Goal: Transaction & Acquisition: Book appointment/travel/reservation

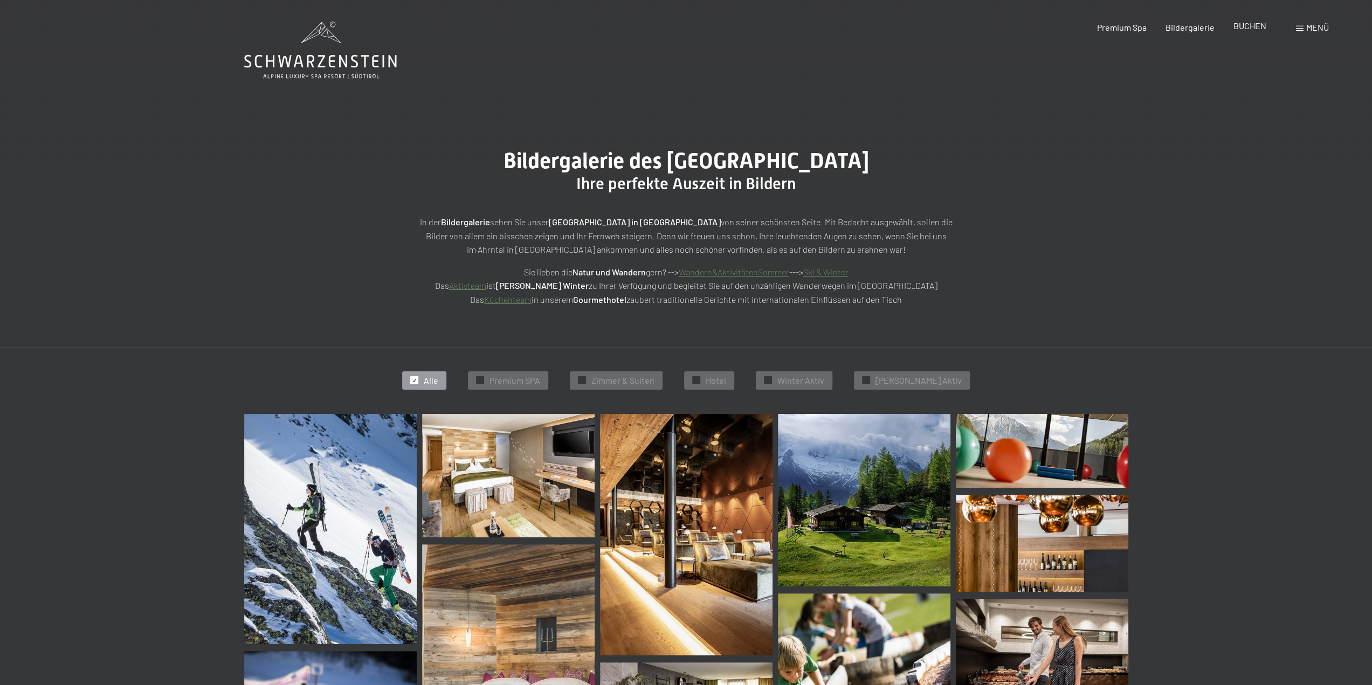
click at [1250, 29] on span "BUCHEN" at bounding box center [1250, 25] width 33 height 10
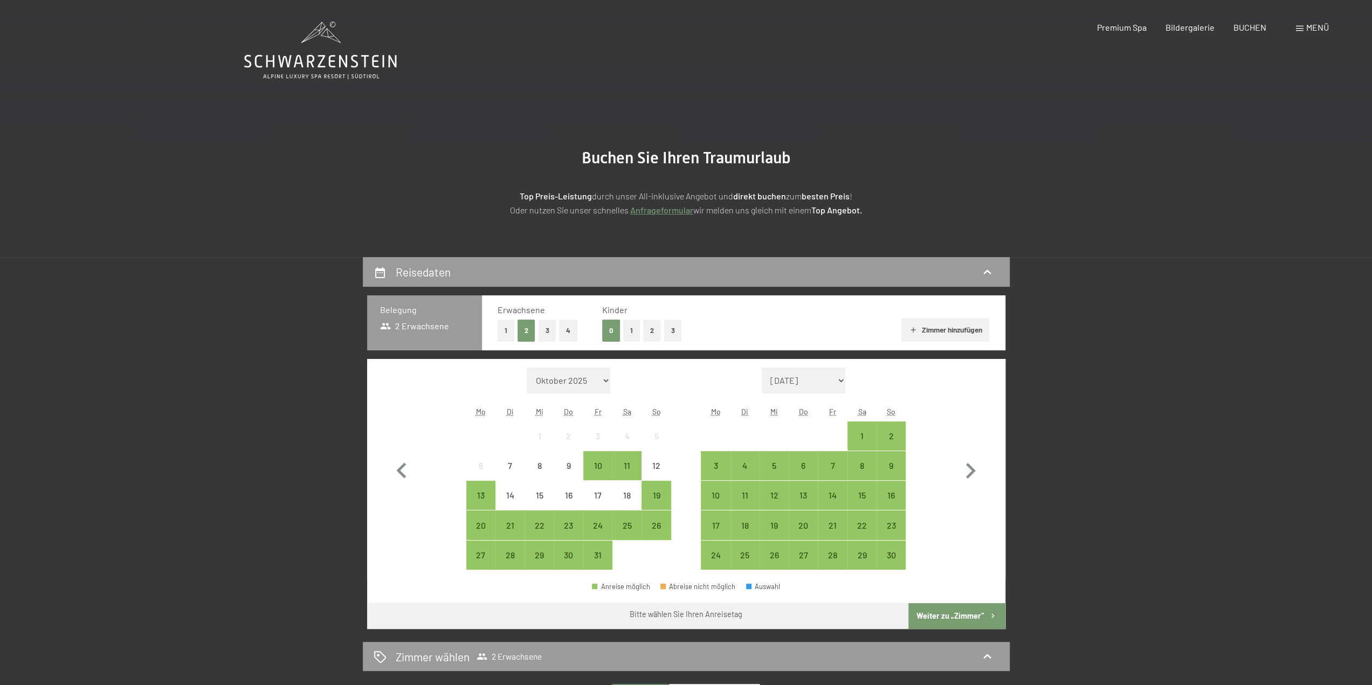
click at [654, 328] on button "2" at bounding box center [652, 331] width 18 height 22
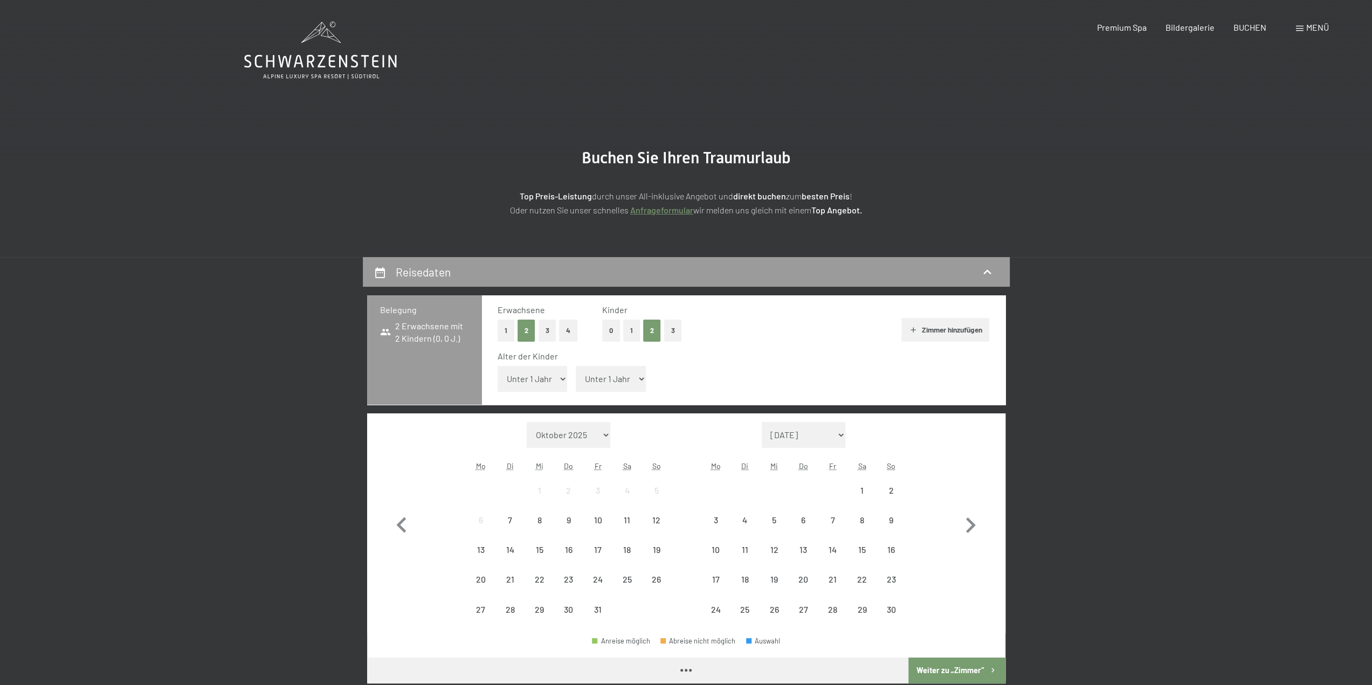
click at [561, 383] on select "Unter 1 Jahr 1 Jahr 2 Jahre 3 Jahre 4 Jahre 5 Jahre 6 Jahre 7 Jahre 8 Jahre 9 J…" at bounding box center [533, 379] width 70 height 26
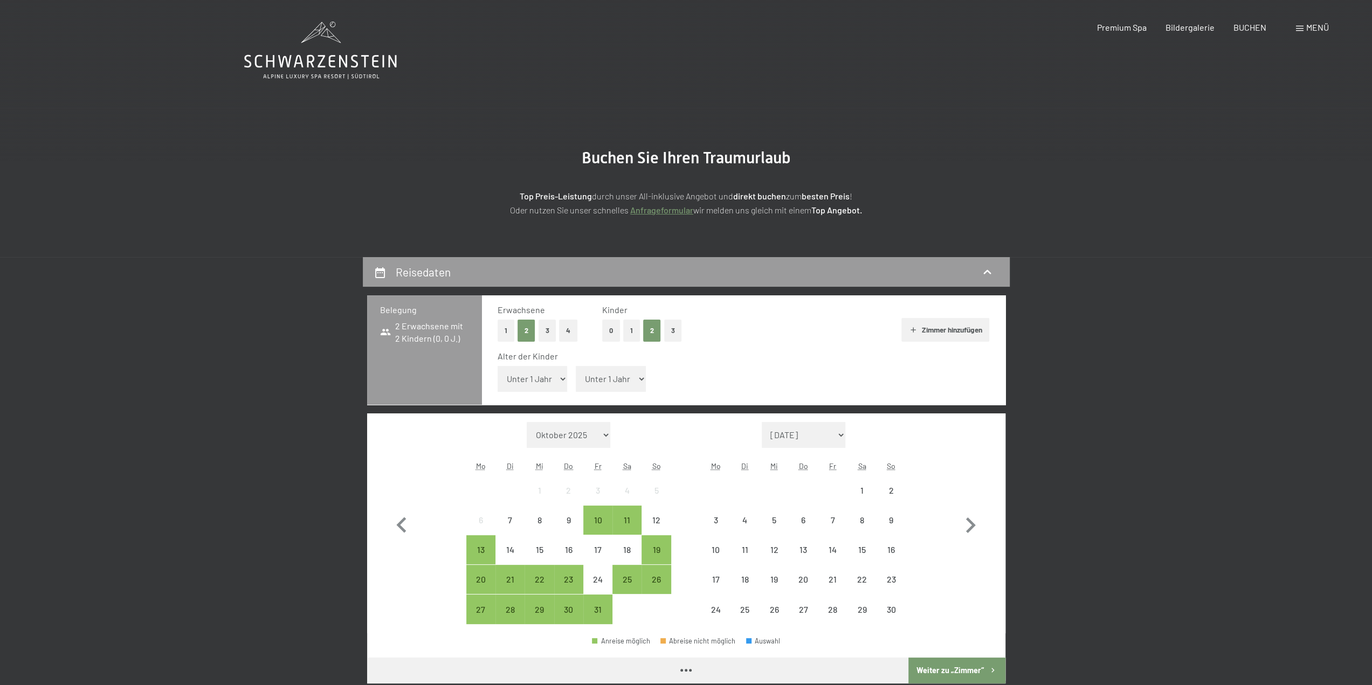
click at [498, 366] on select "Unter 1 Jahr 1 Jahr 2 Jahre 3 Jahre 4 Jahre 5 Jahre 6 Jahre 7 Jahre 8 Jahre 9 J…" at bounding box center [533, 379] width 70 height 26
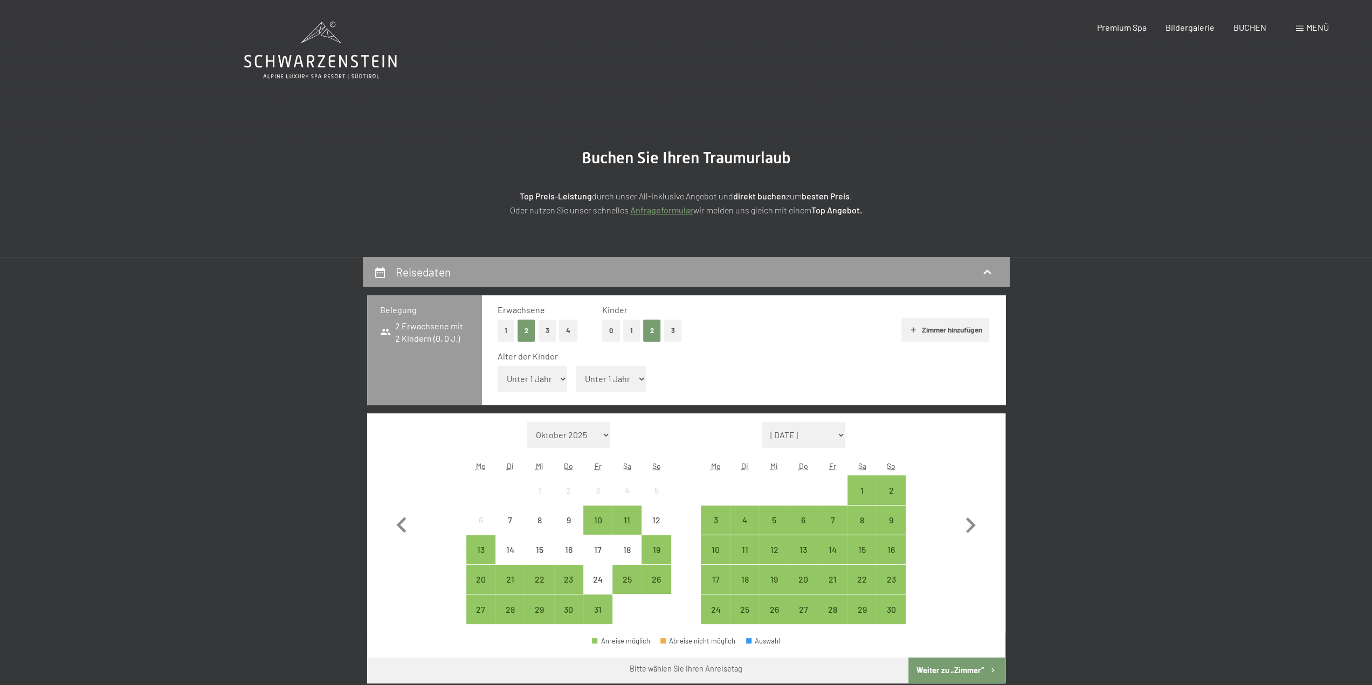
click at [634, 382] on select "Unter 1 Jahr 1 Jahr 2 Jahre 3 Jahre 4 Jahre 5 Jahre 6 Jahre 7 Jahre 8 Jahre 9 J…" at bounding box center [611, 379] width 70 height 26
select select "3"
click at [576, 366] on select "Unter 1 Jahr 1 Jahr 2 Jahre 3 Jahre 4 Jahre 5 Jahre 6 Jahre 7 Jahre 8 Jahre 9 J…" at bounding box center [611, 379] width 70 height 26
click at [968, 525] on icon "button" at bounding box center [970, 525] width 31 height 31
select select "[DATE]"
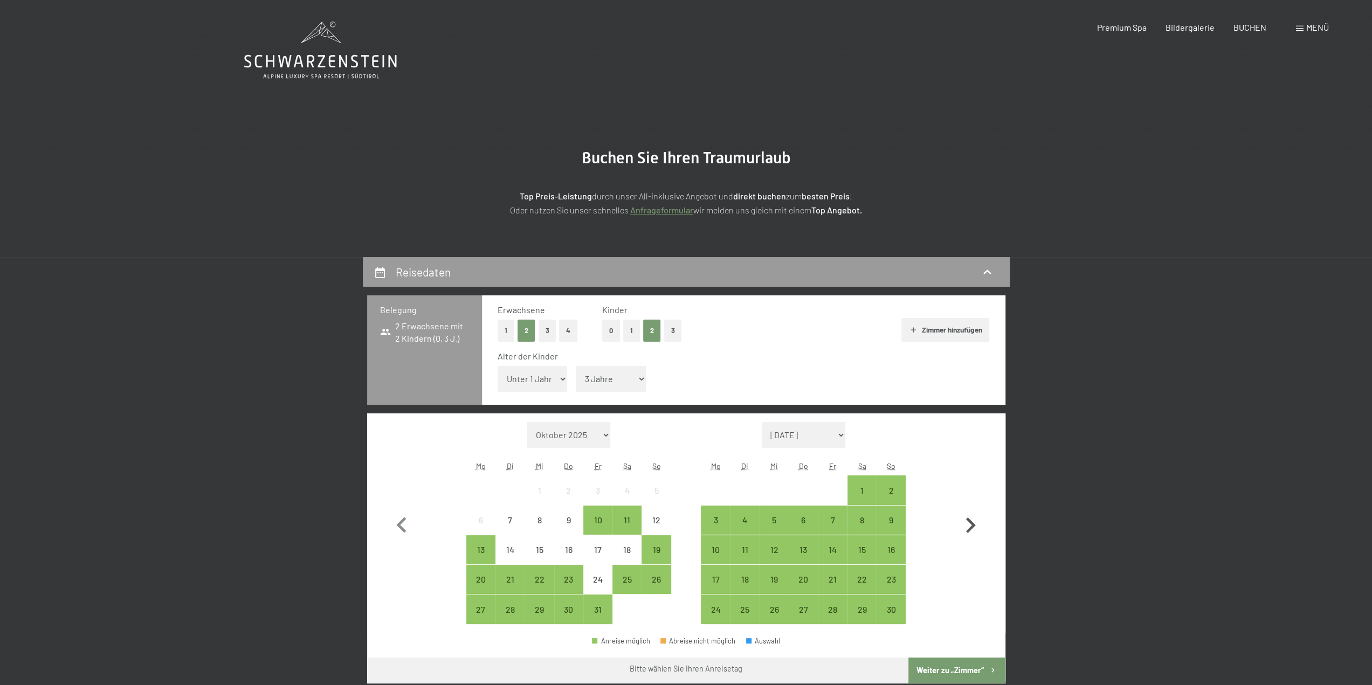
select select "[DATE]"
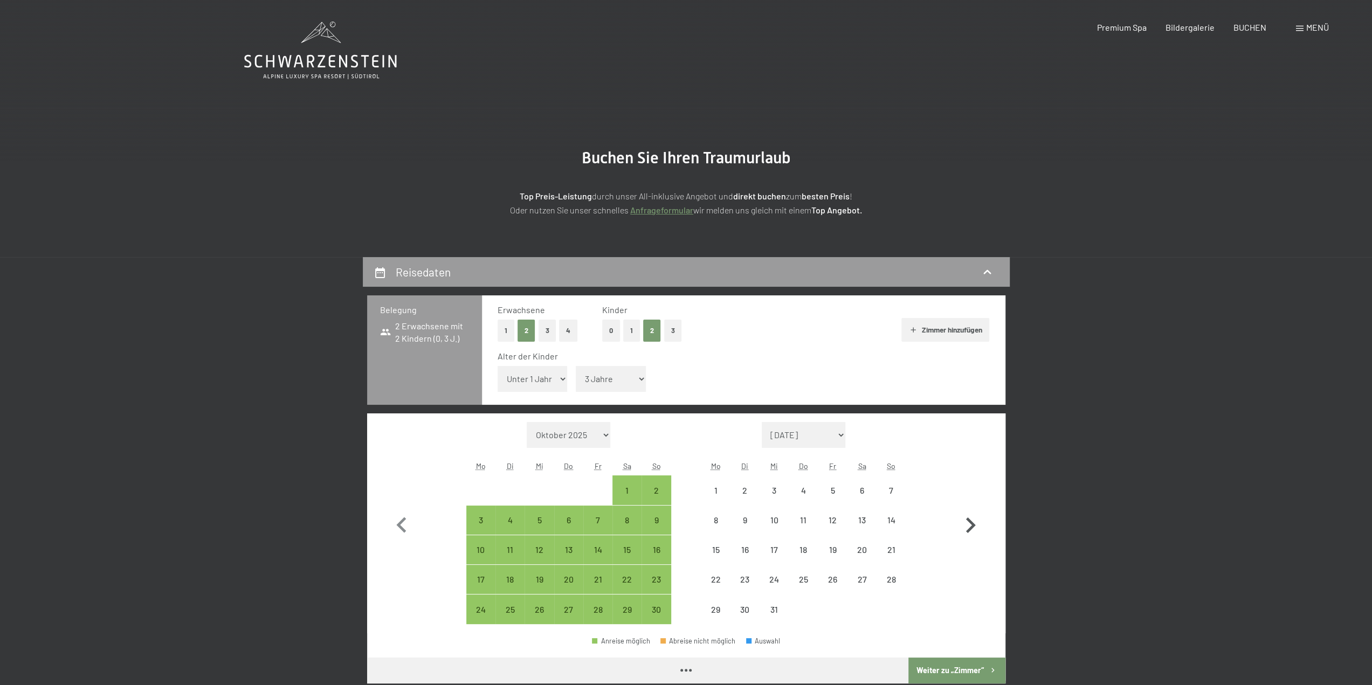
click at [968, 525] on icon "button" at bounding box center [970, 525] width 31 height 31
select select "[DATE]"
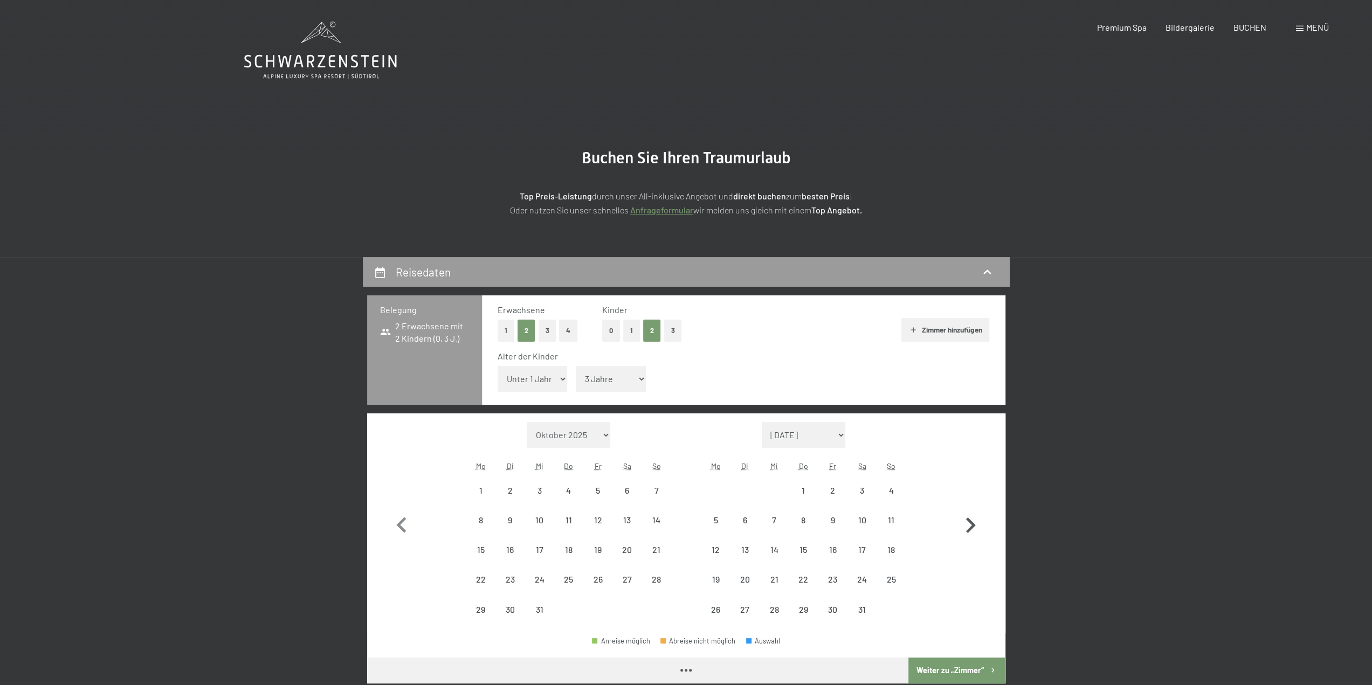
select select "[DATE]"
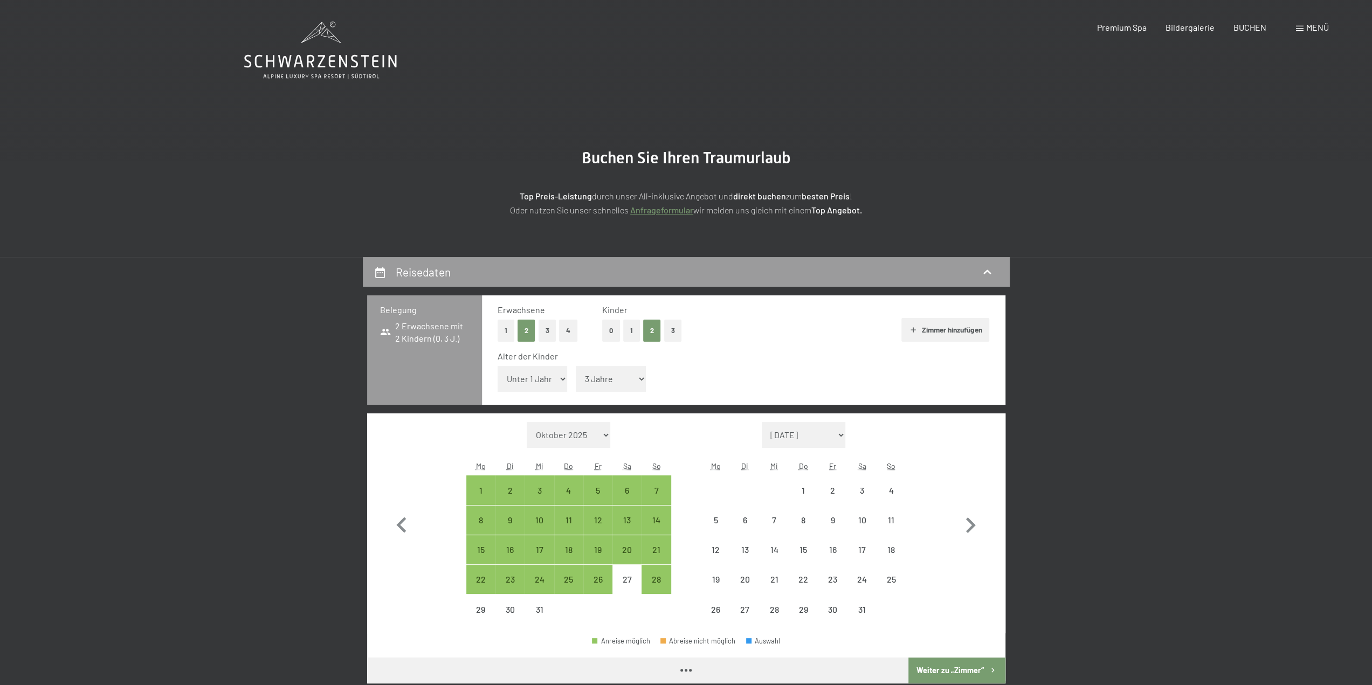
select select "[DATE]"
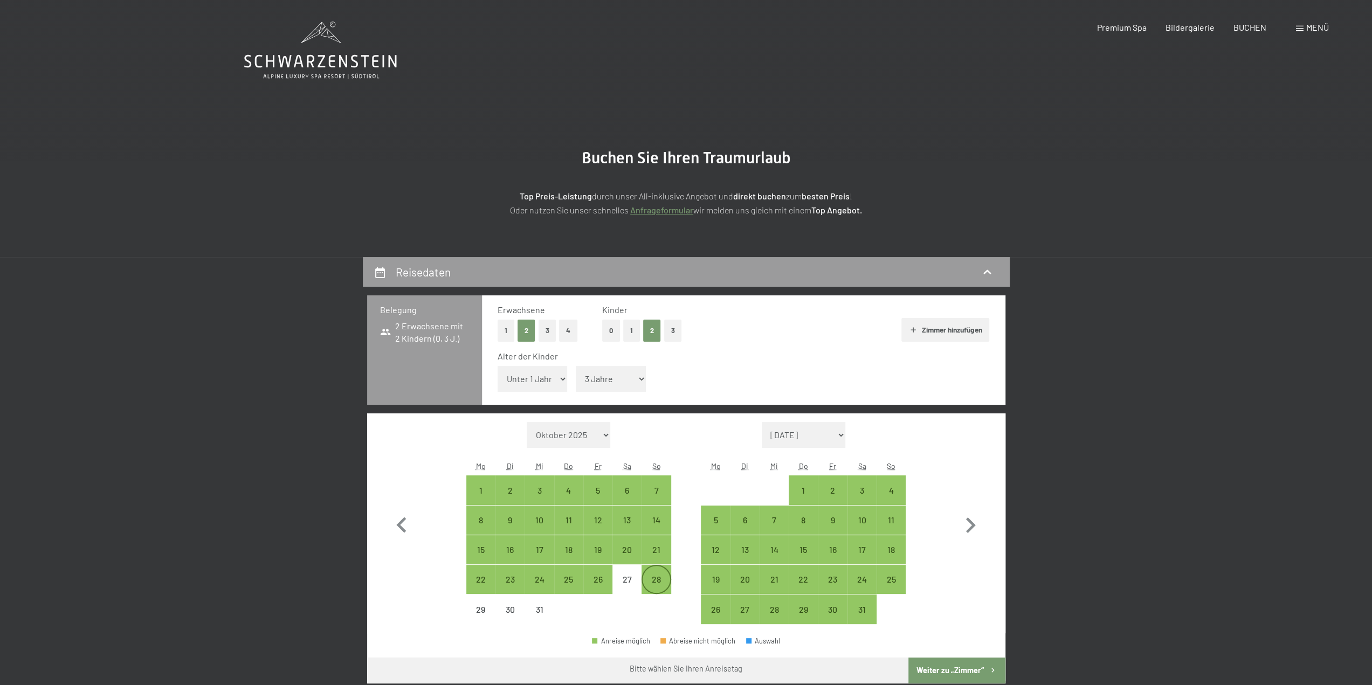
click at [663, 588] on div "28" at bounding box center [656, 588] width 27 height 27
select select "[DATE]"
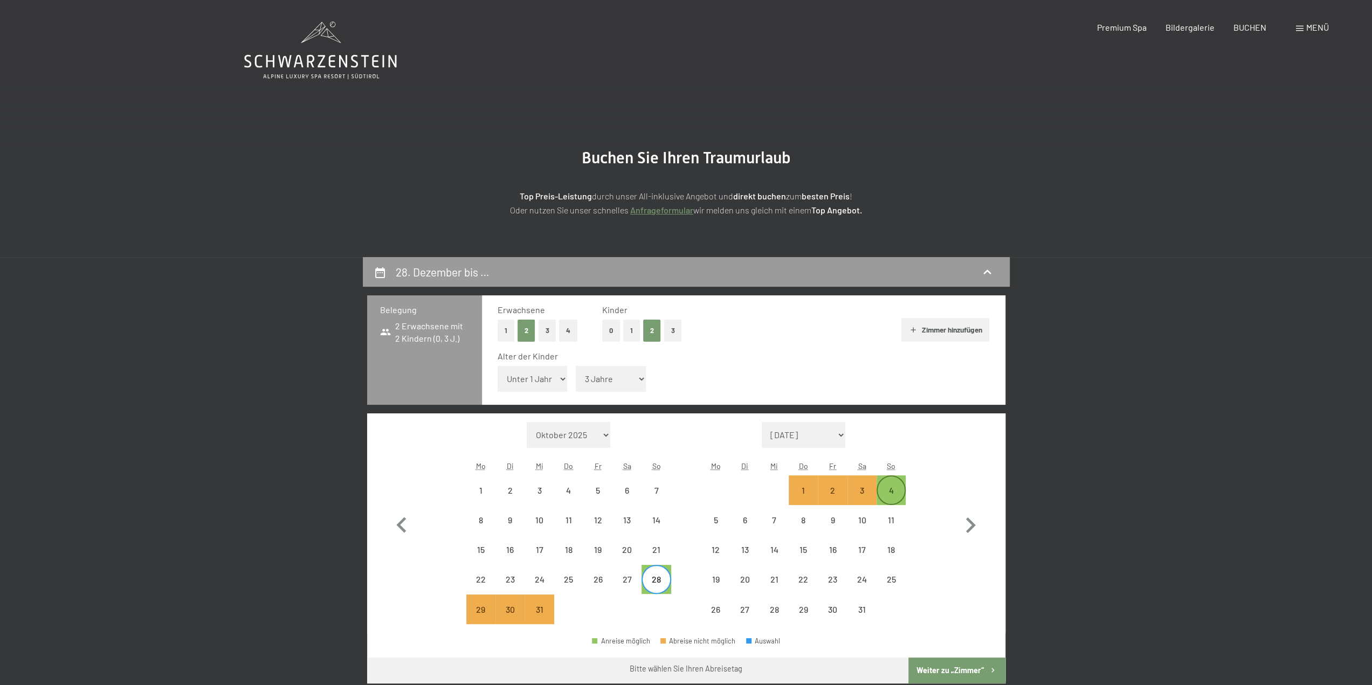
click at [897, 487] on div "4" at bounding box center [891, 499] width 27 height 27
select select "[DATE]"
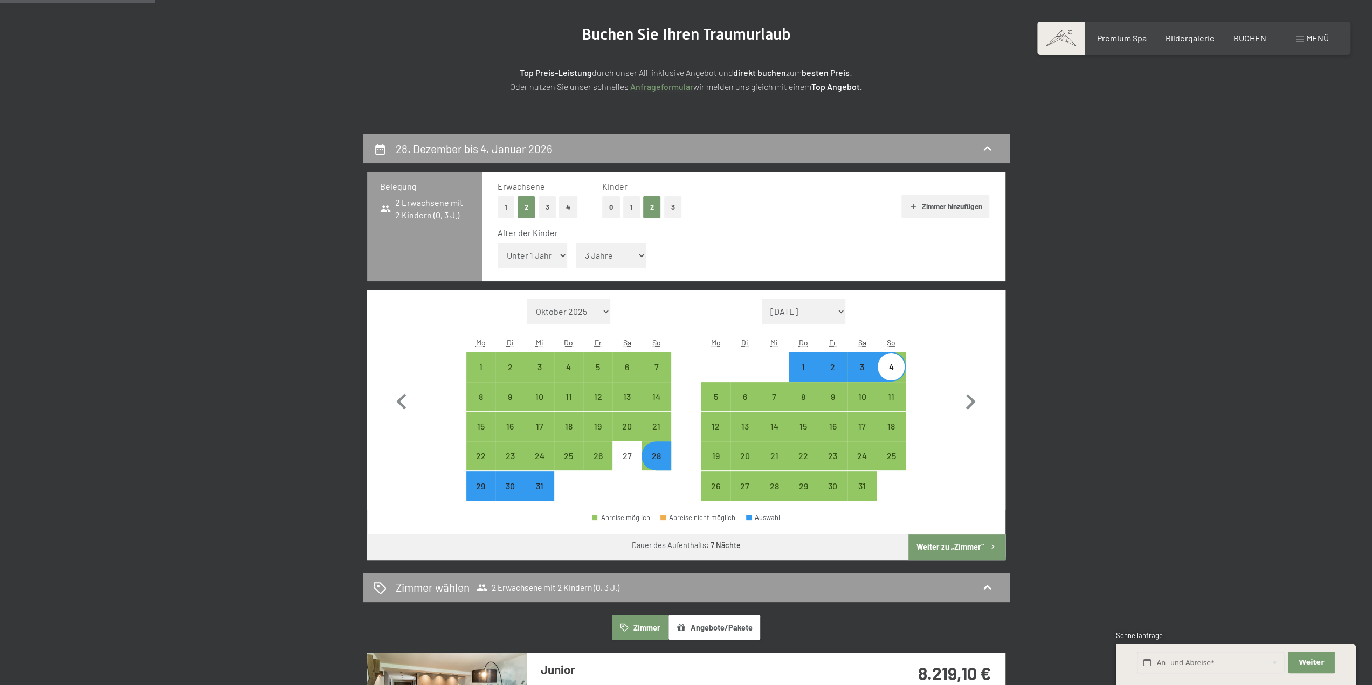
scroll to position [216, 0]
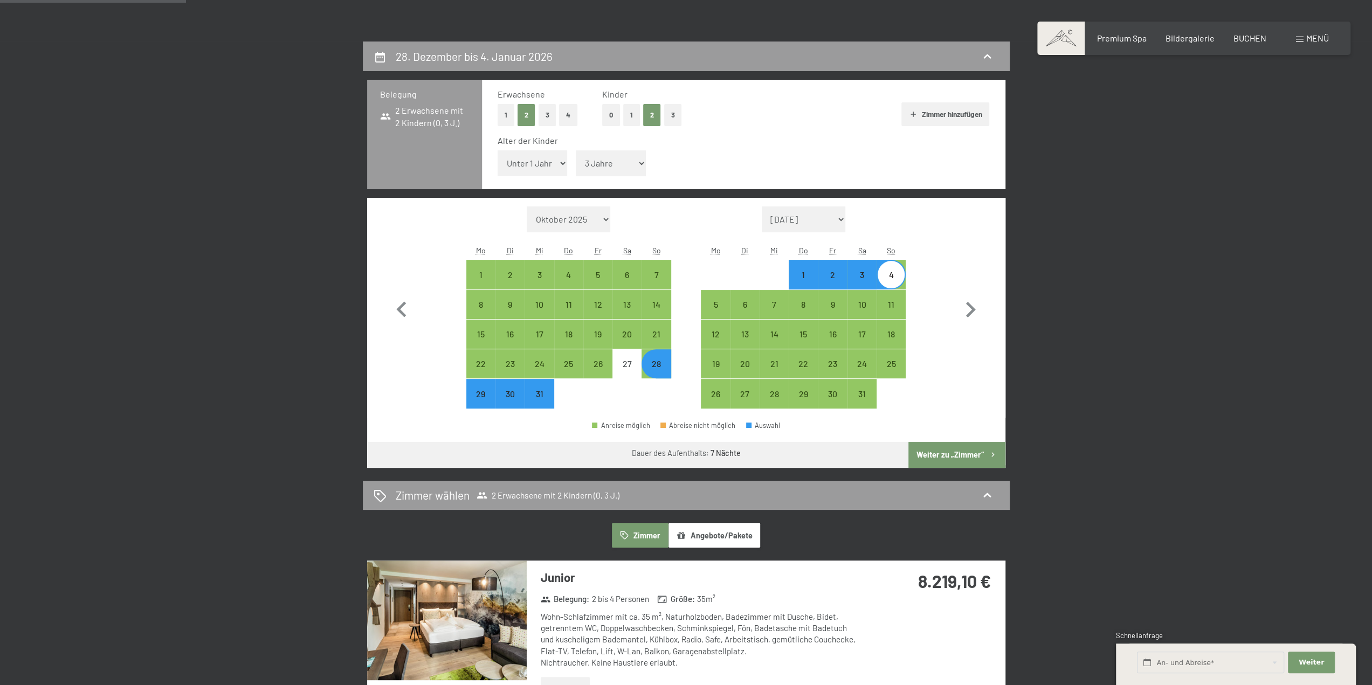
click at [870, 278] on div "3" at bounding box center [862, 284] width 27 height 27
select select "[DATE]"
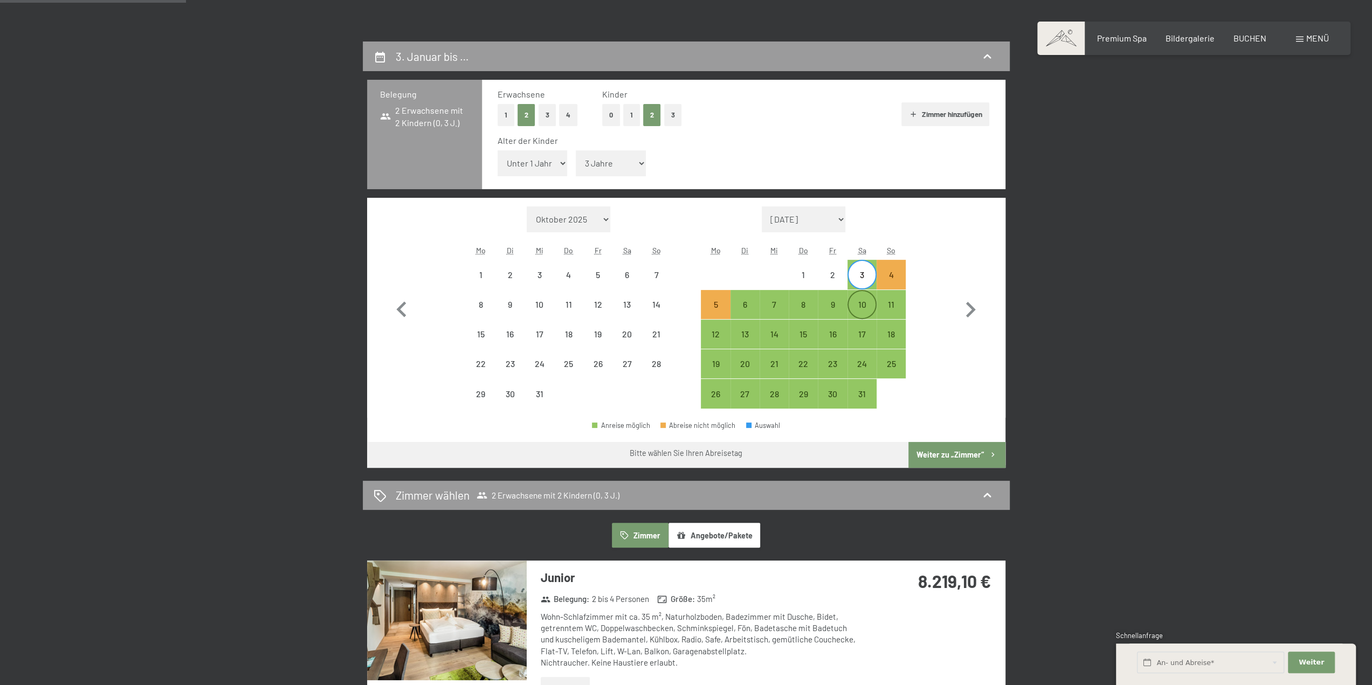
click at [875, 310] on div "10" at bounding box center [862, 313] width 27 height 27
select select "[DATE]"
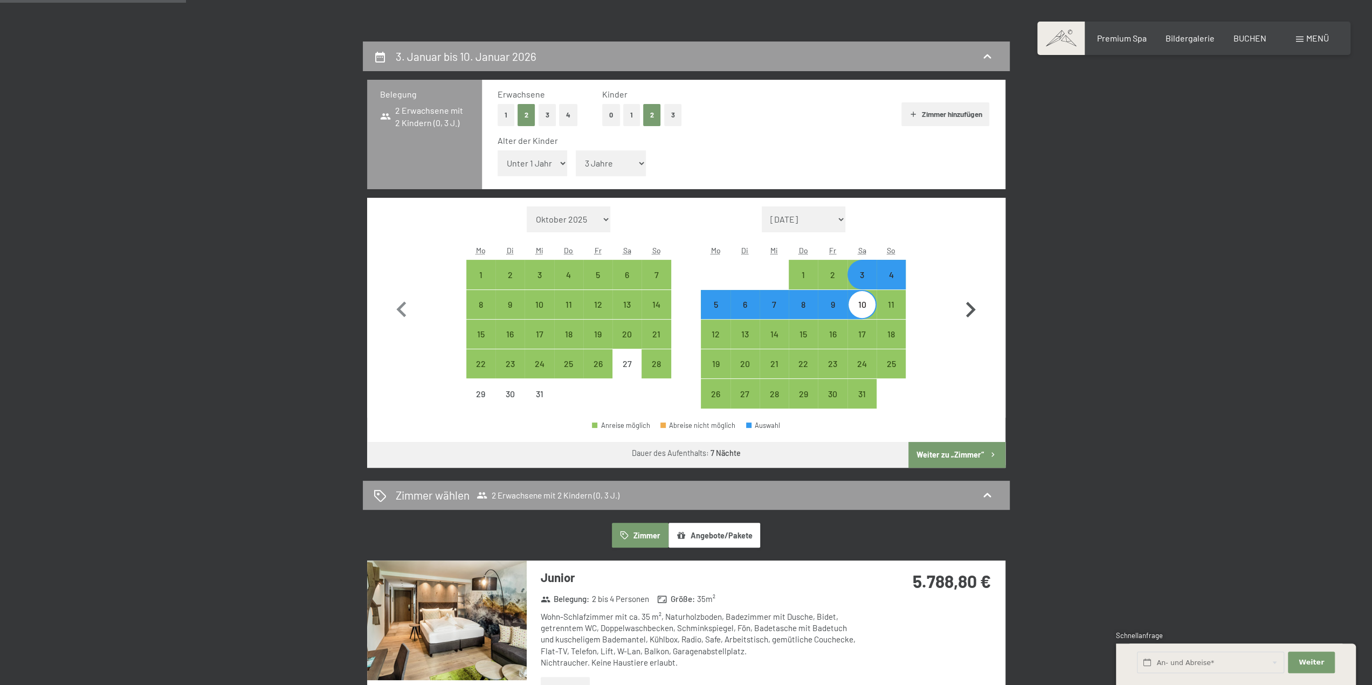
click at [964, 319] on icon "button" at bounding box center [970, 309] width 31 height 31
select select "[DATE]"
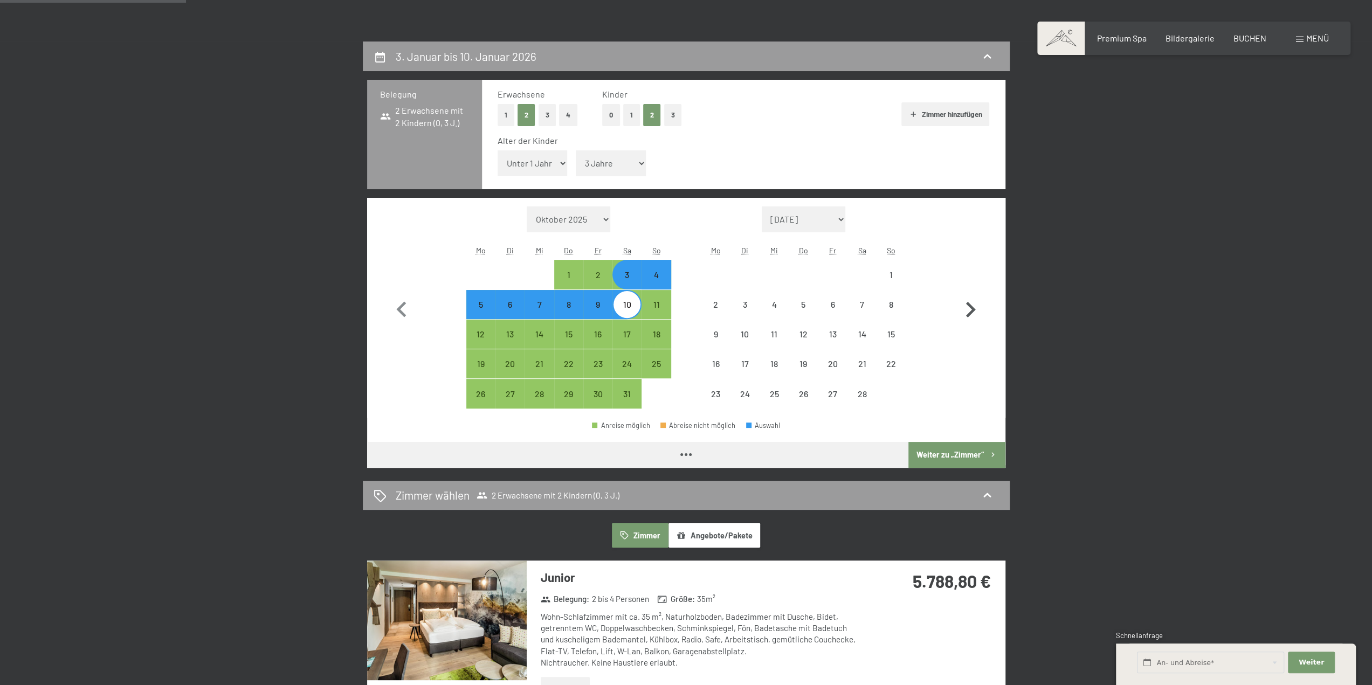
select select "[DATE]"
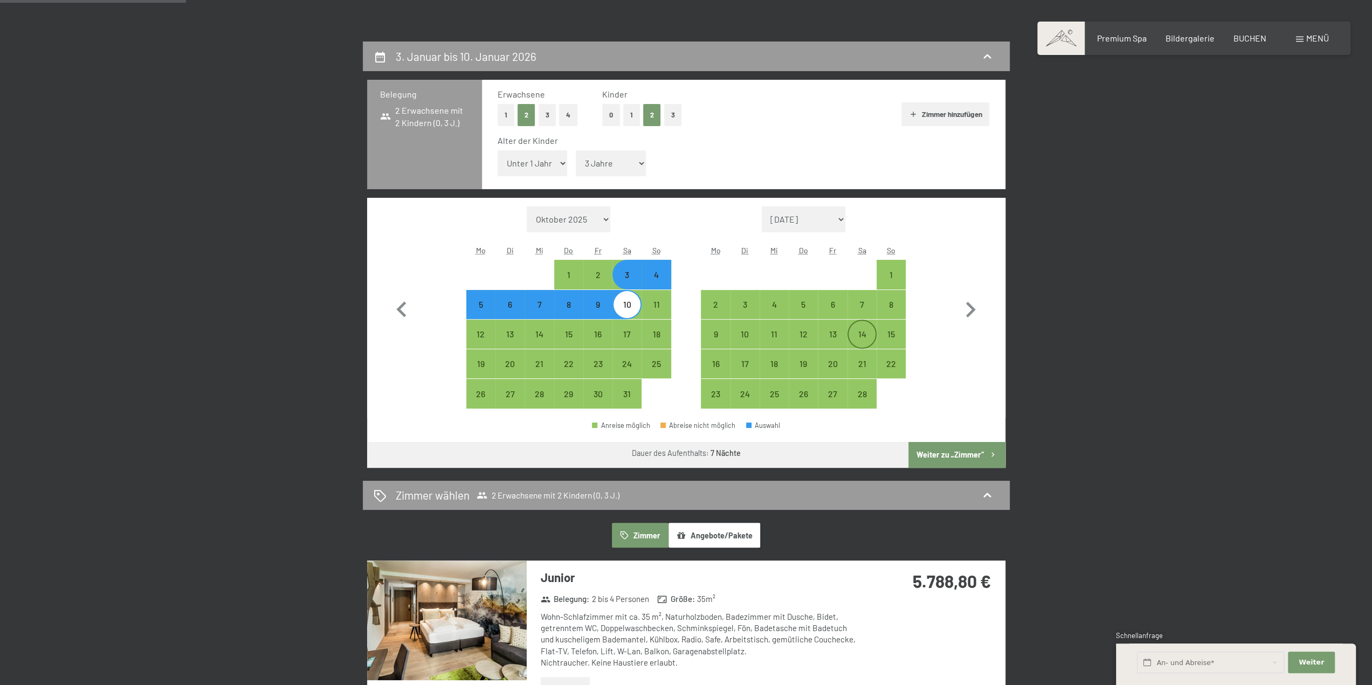
click at [865, 328] on div "14" at bounding box center [862, 334] width 27 height 27
select select "[DATE]"
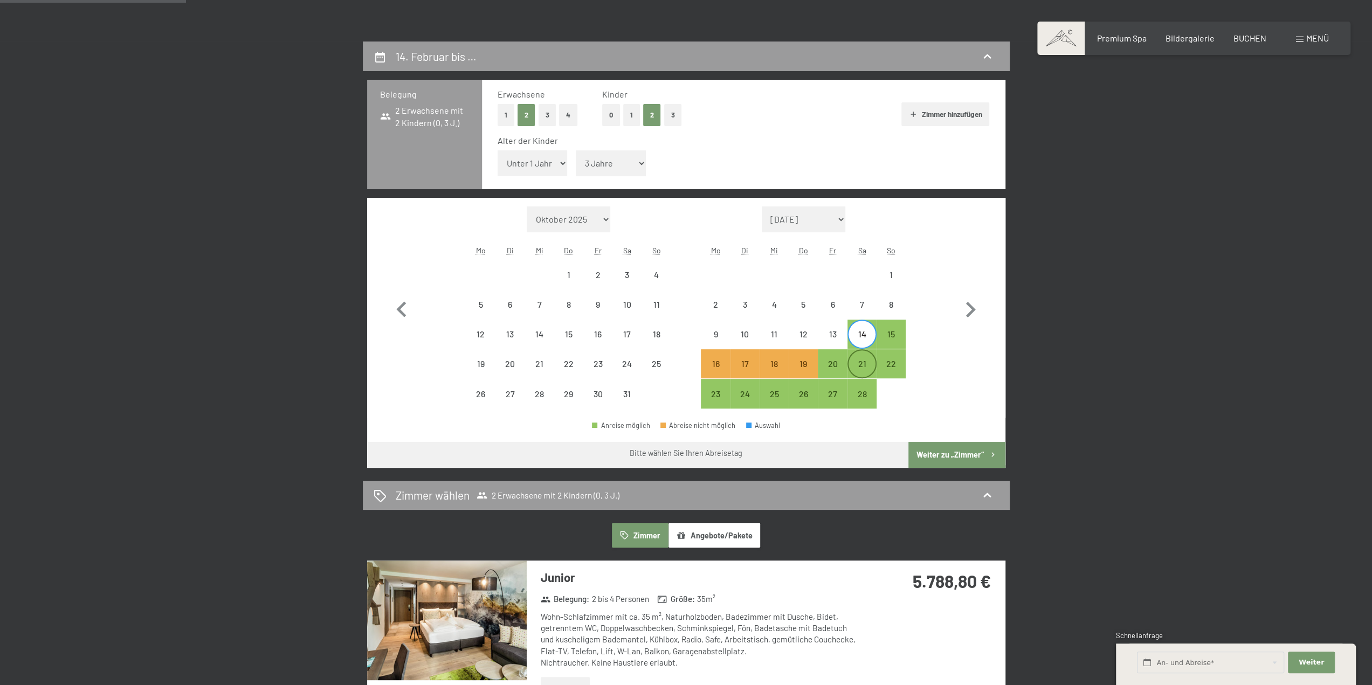
click at [866, 367] on div "21" at bounding box center [862, 373] width 27 height 27
select select "[DATE]"
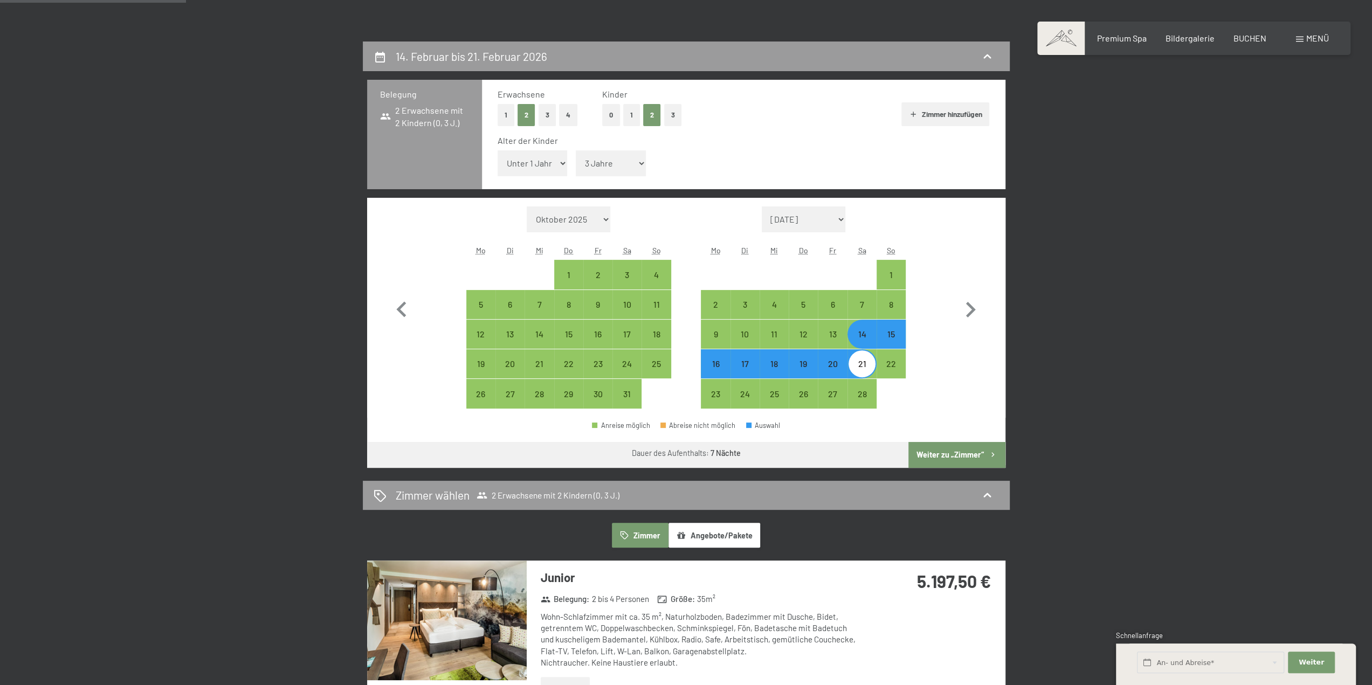
click at [864, 333] on div "14" at bounding box center [862, 343] width 27 height 27
select select "[DATE]"
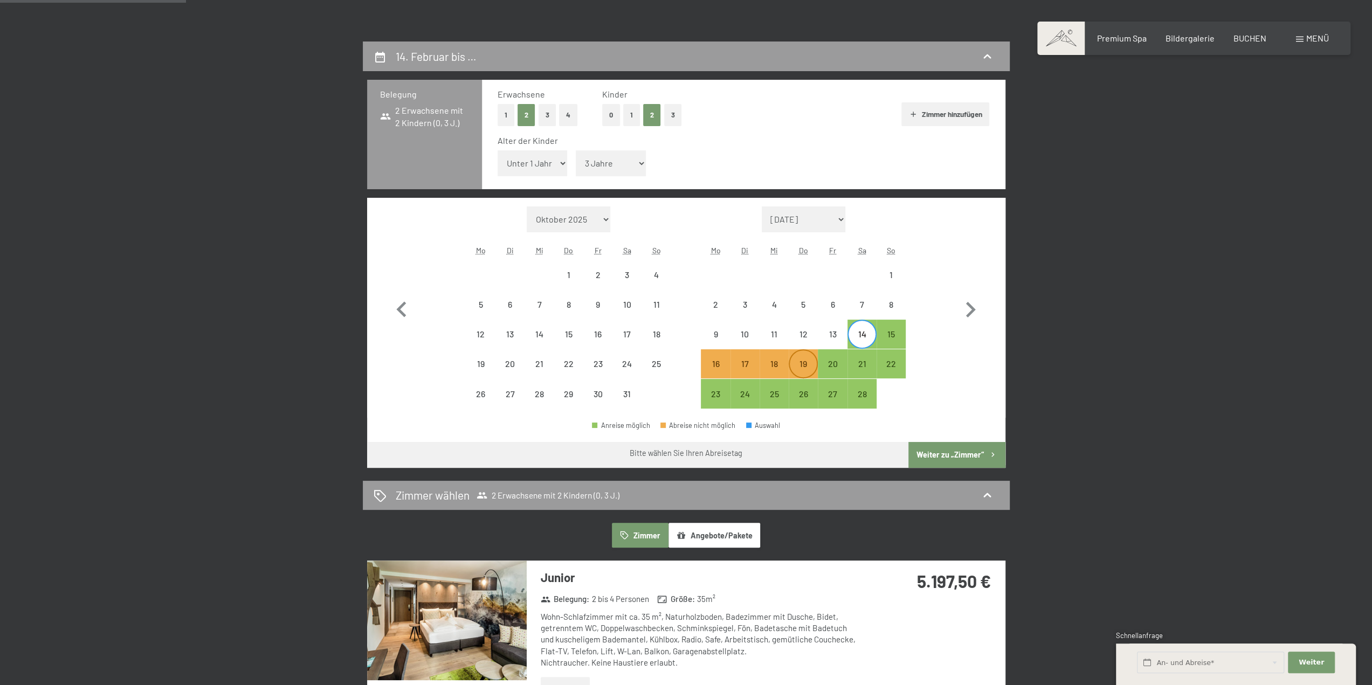
click at [813, 363] on div "19" at bounding box center [803, 373] width 27 height 27
select select "[DATE]"
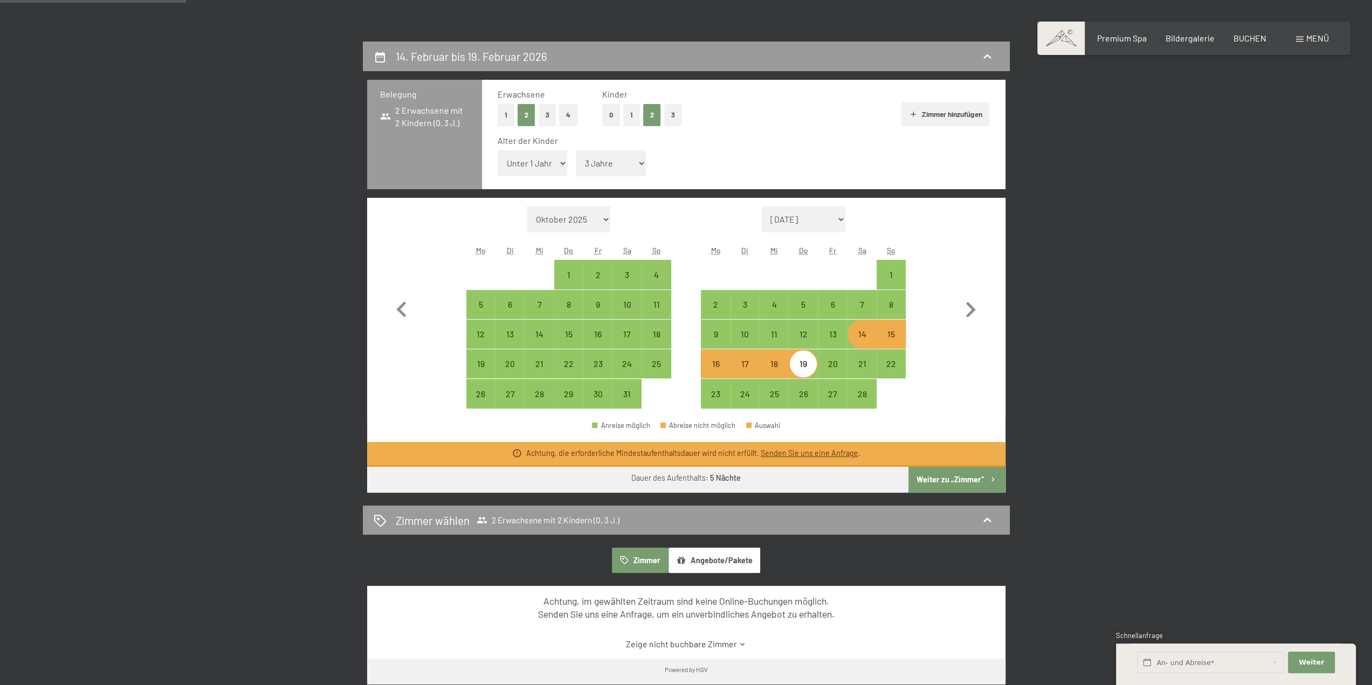
click at [863, 339] on div "14" at bounding box center [862, 343] width 27 height 27
select select "[DATE]"
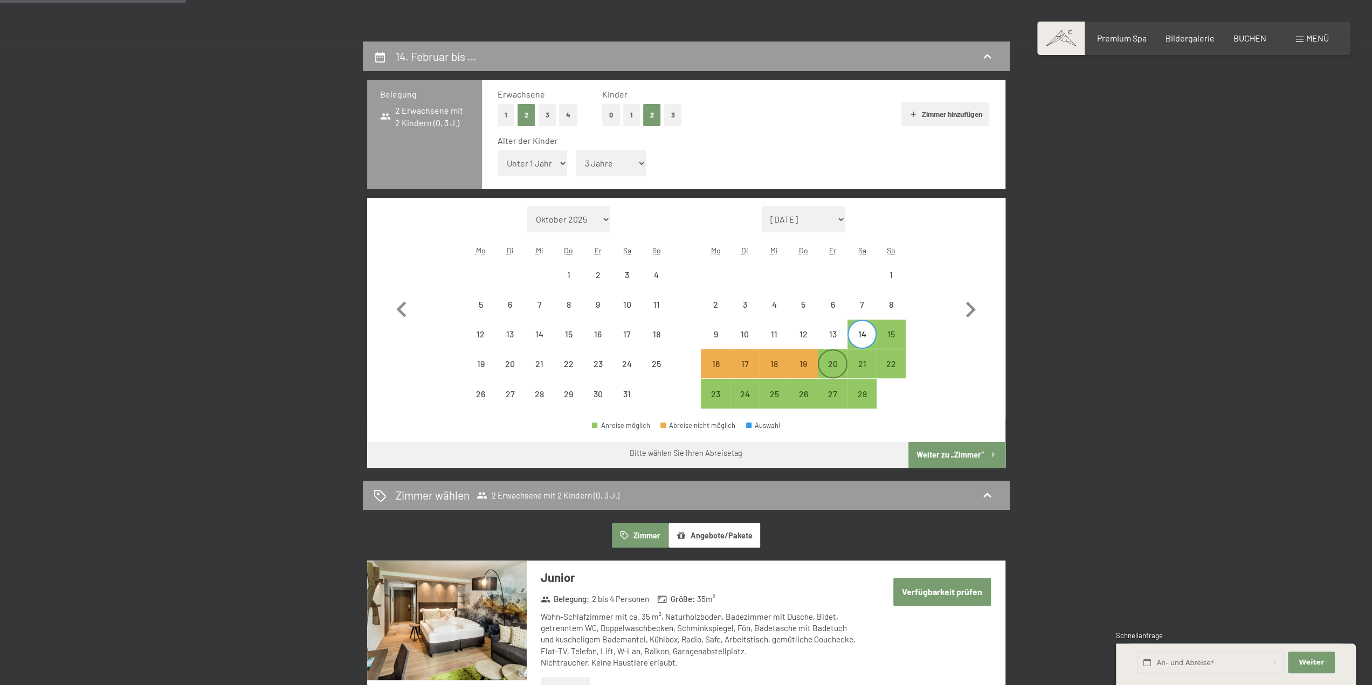
click at [829, 367] on div "20" at bounding box center [832, 373] width 27 height 27
select select "[DATE]"
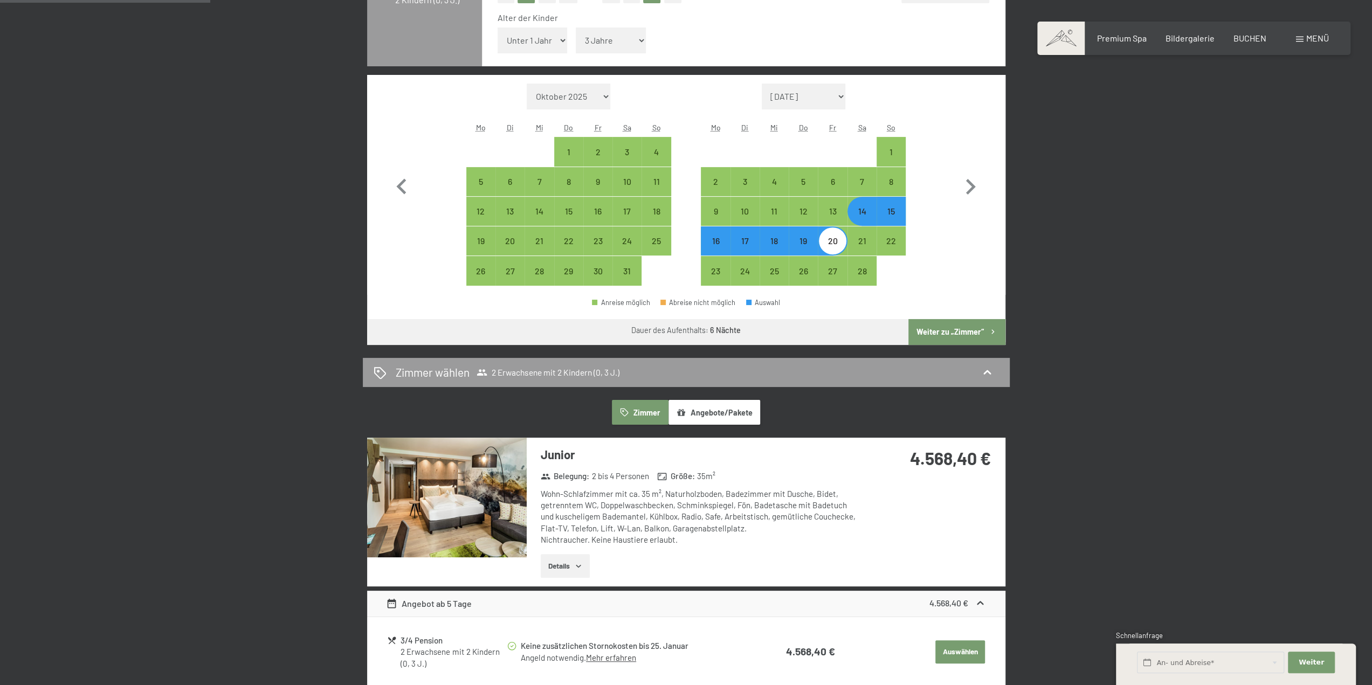
scroll to position [377, 0]
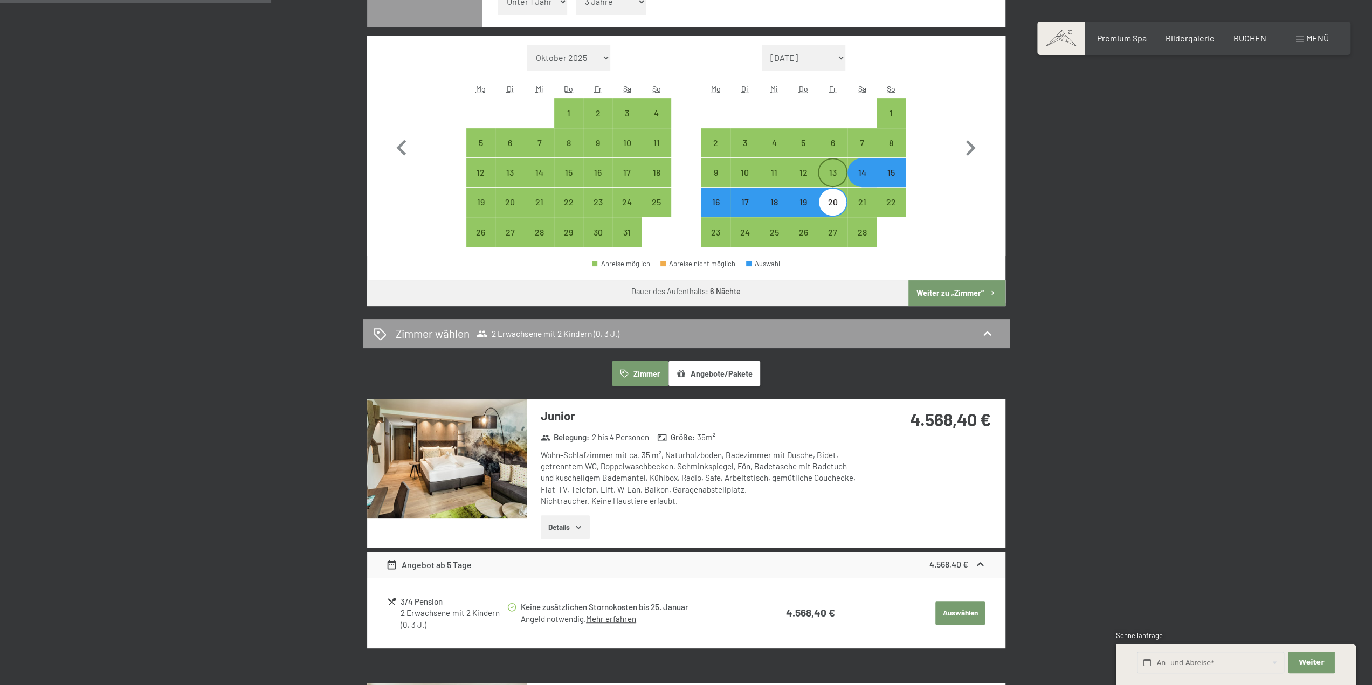
click at [823, 175] on div "13" at bounding box center [832, 181] width 27 height 27
select select "[DATE]"
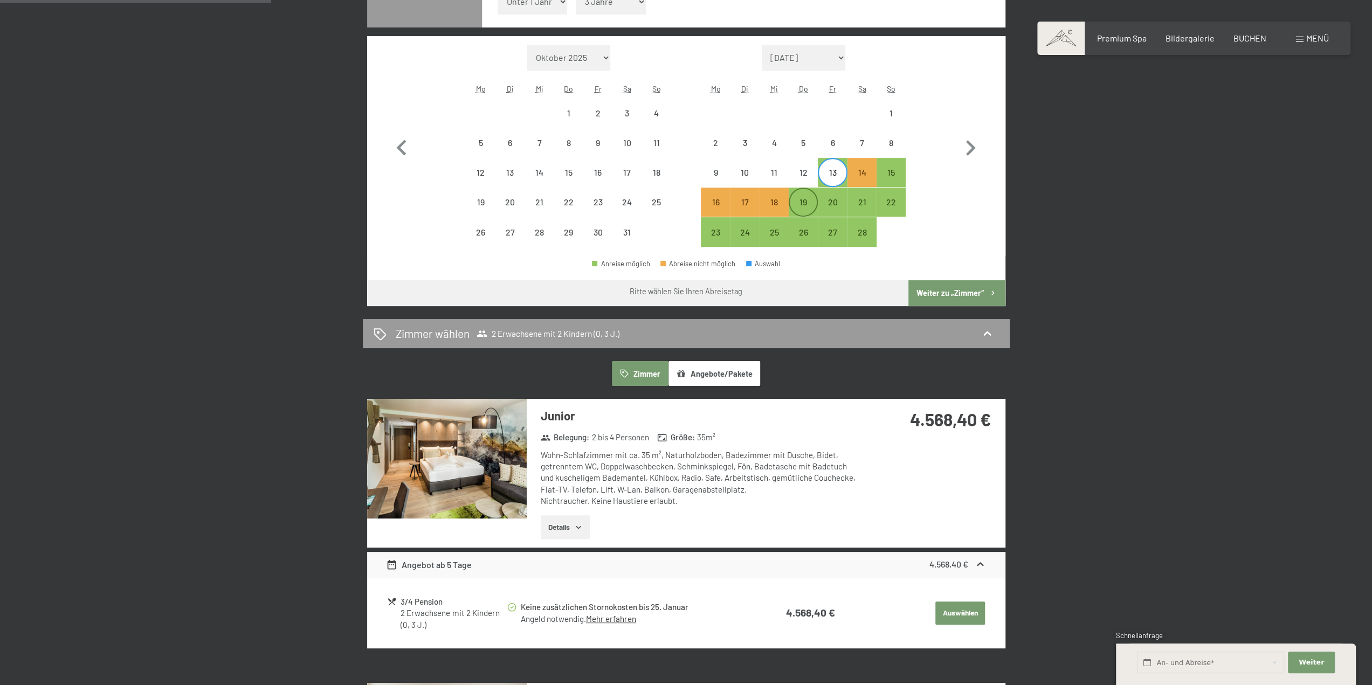
click at [801, 201] on div "19" at bounding box center [803, 211] width 27 height 27
select select "[DATE]"
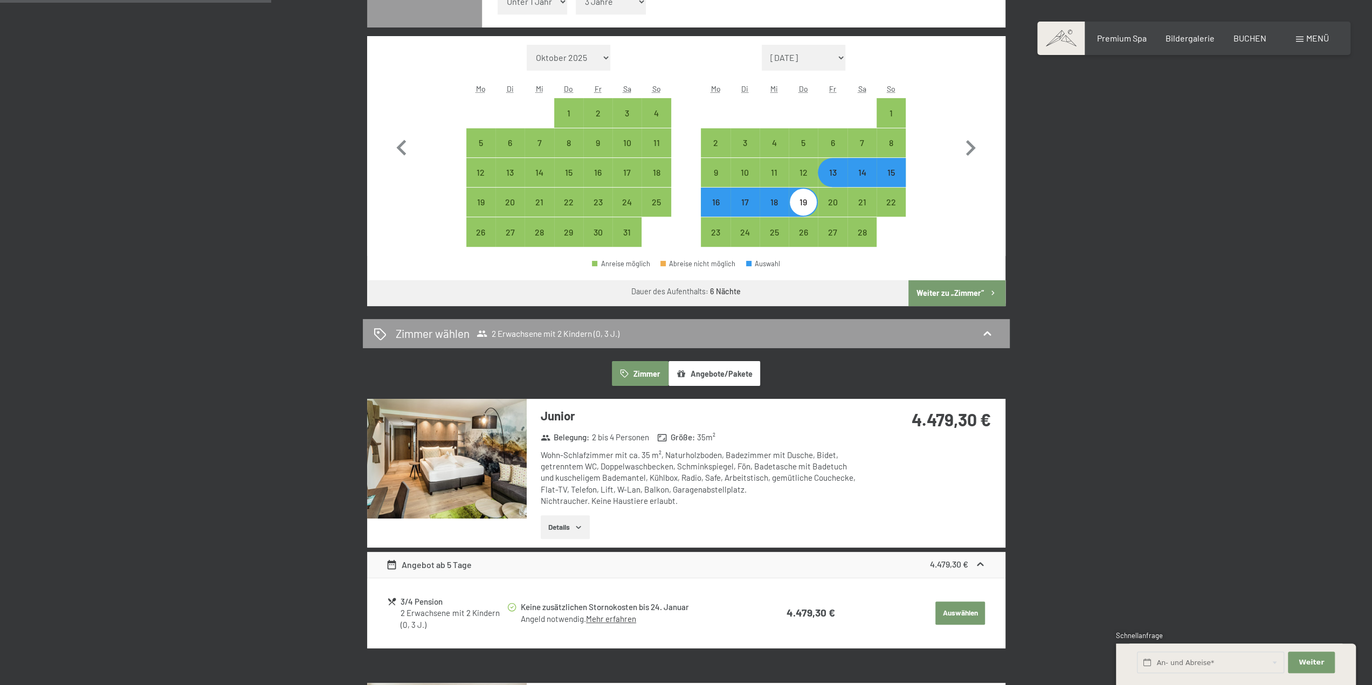
click at [838, 171] on div "13" at bounding box center [832, 181] width 27 height 27
select select "[DATE]"
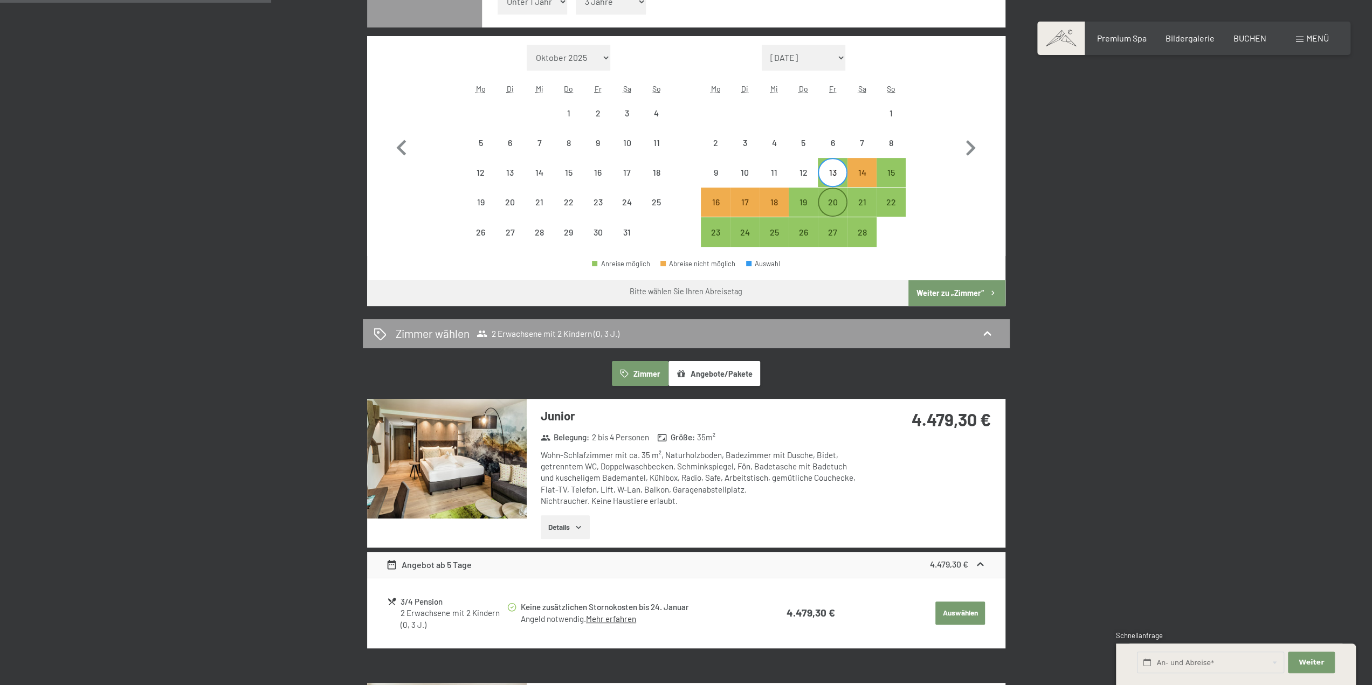
click at [828, 205] on div "20" at bounding box center [832, 211] width 27 height 27
select select "[DATE]"
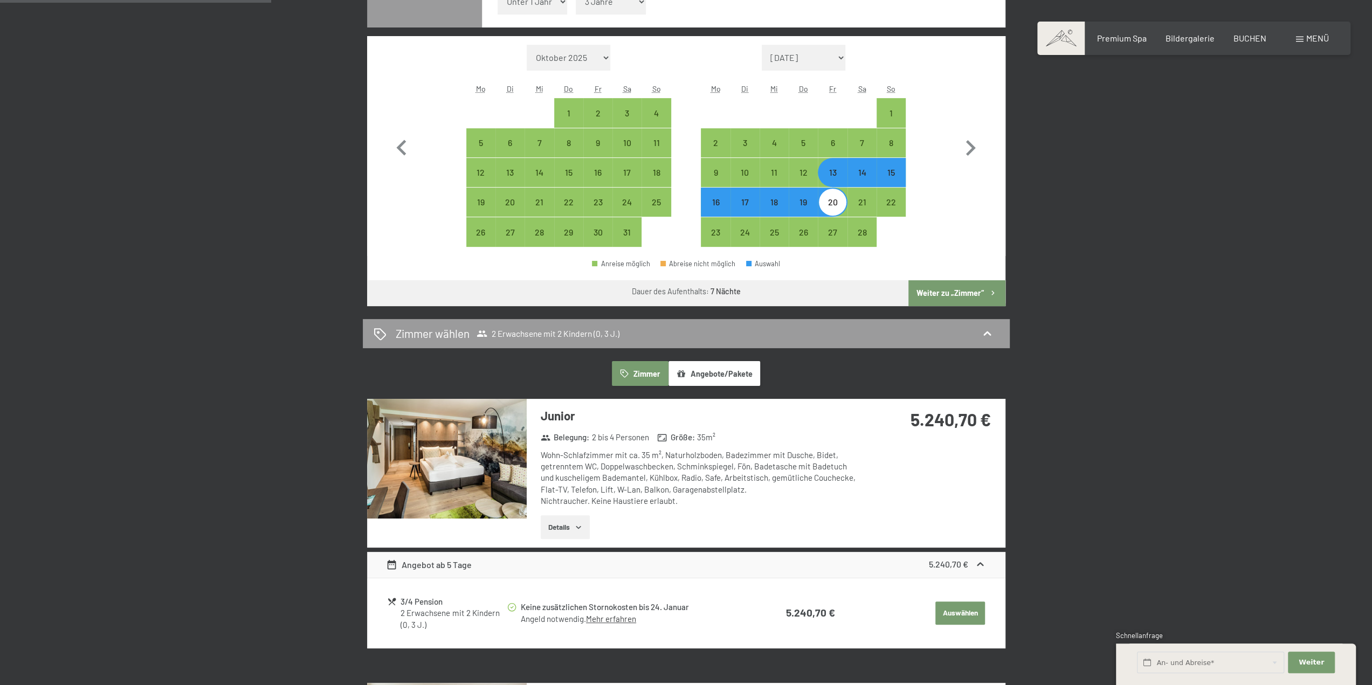
click at [853, 172] on div "14" at bounding box center [862, 181] width 27 height 27
select select "[DATE]"
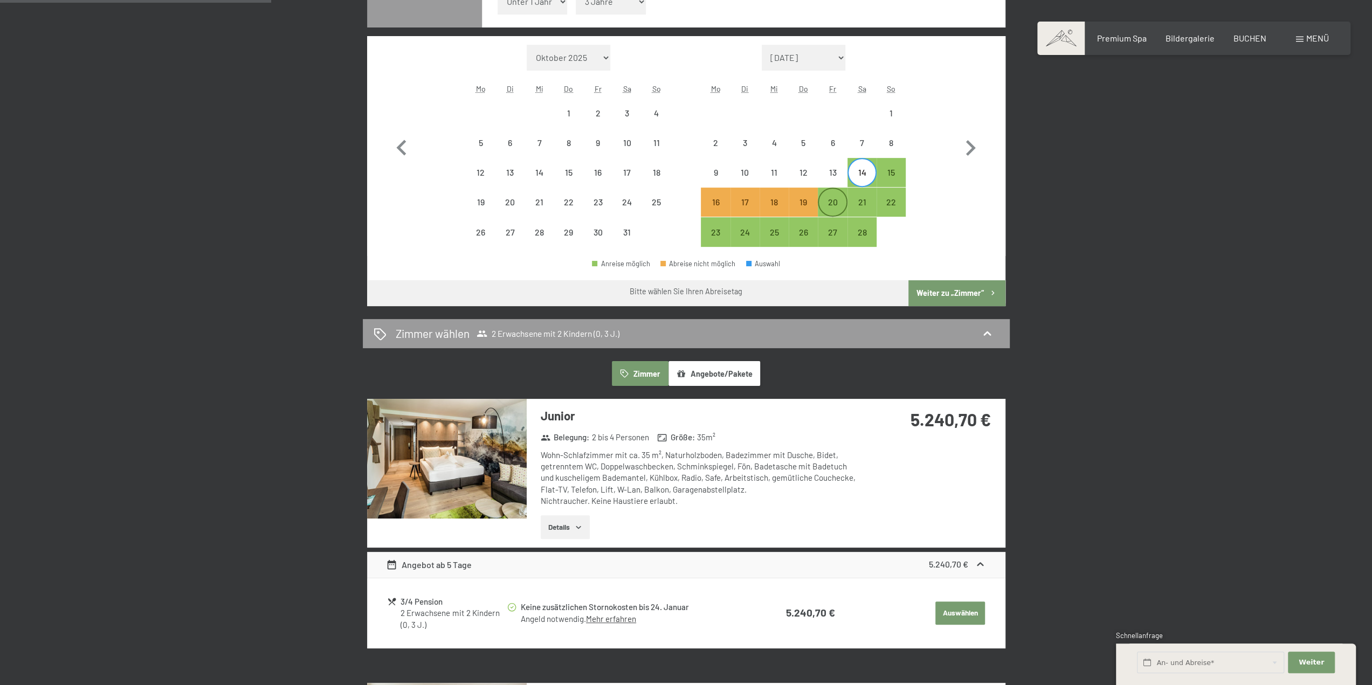
click at [835, 204] on div "20" at bounding box center [832, 211] width 27 height 27
select select "[DATE]"
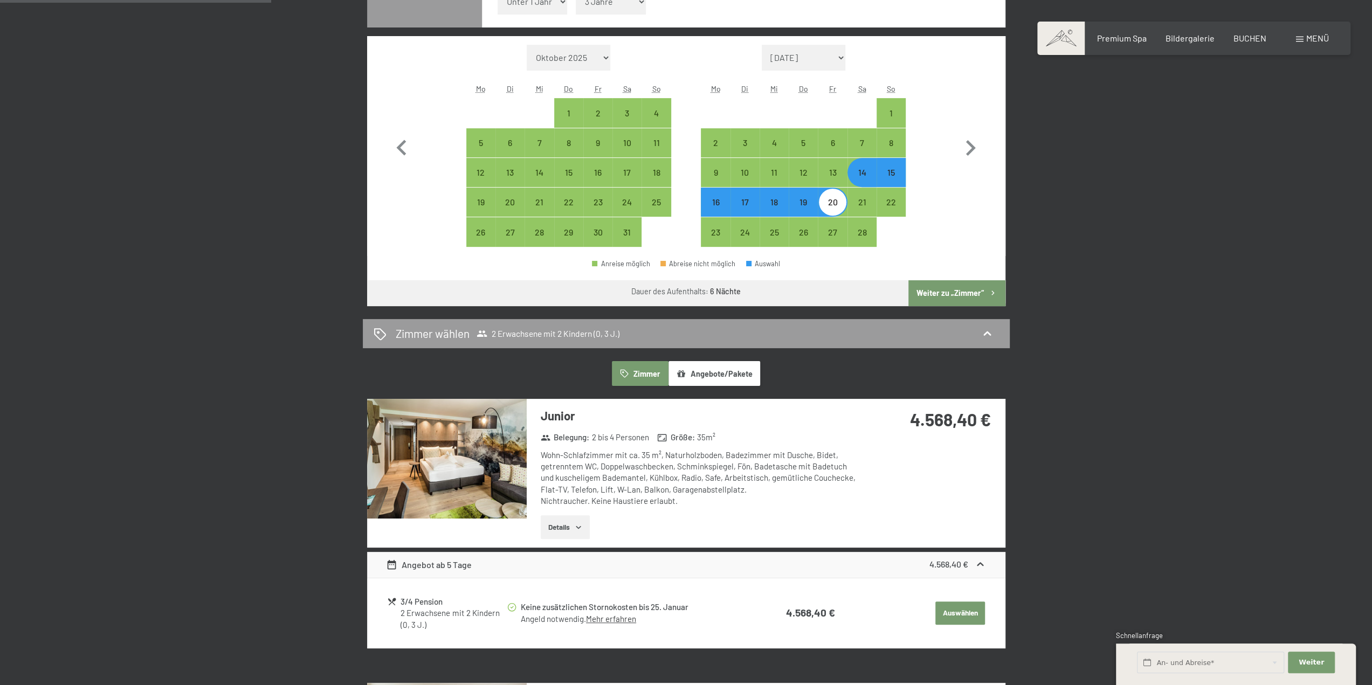
click at [860, 169] on div "14" at bounding box center [862, 181] width 27 height 27
select select "[DATE]"
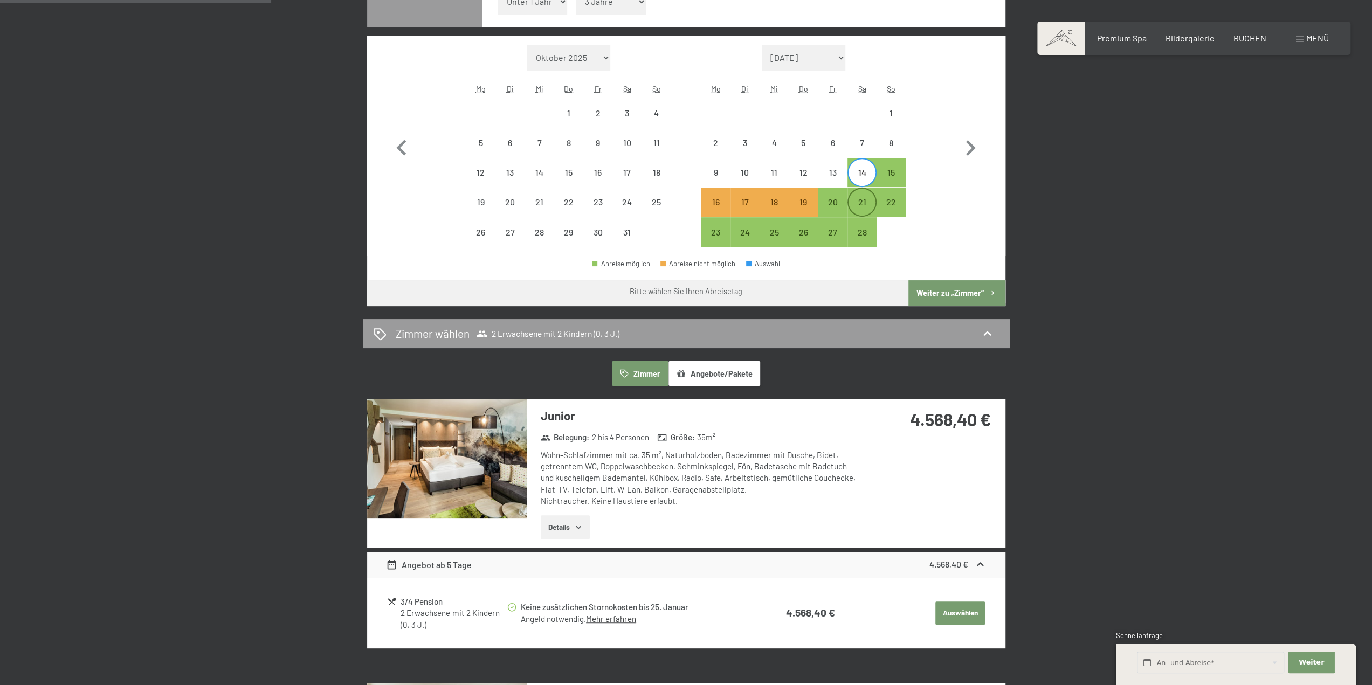
click at [870, 203] on div "21" at bounding box center [862, 211] width 27 height 27
select select "[DATE]"
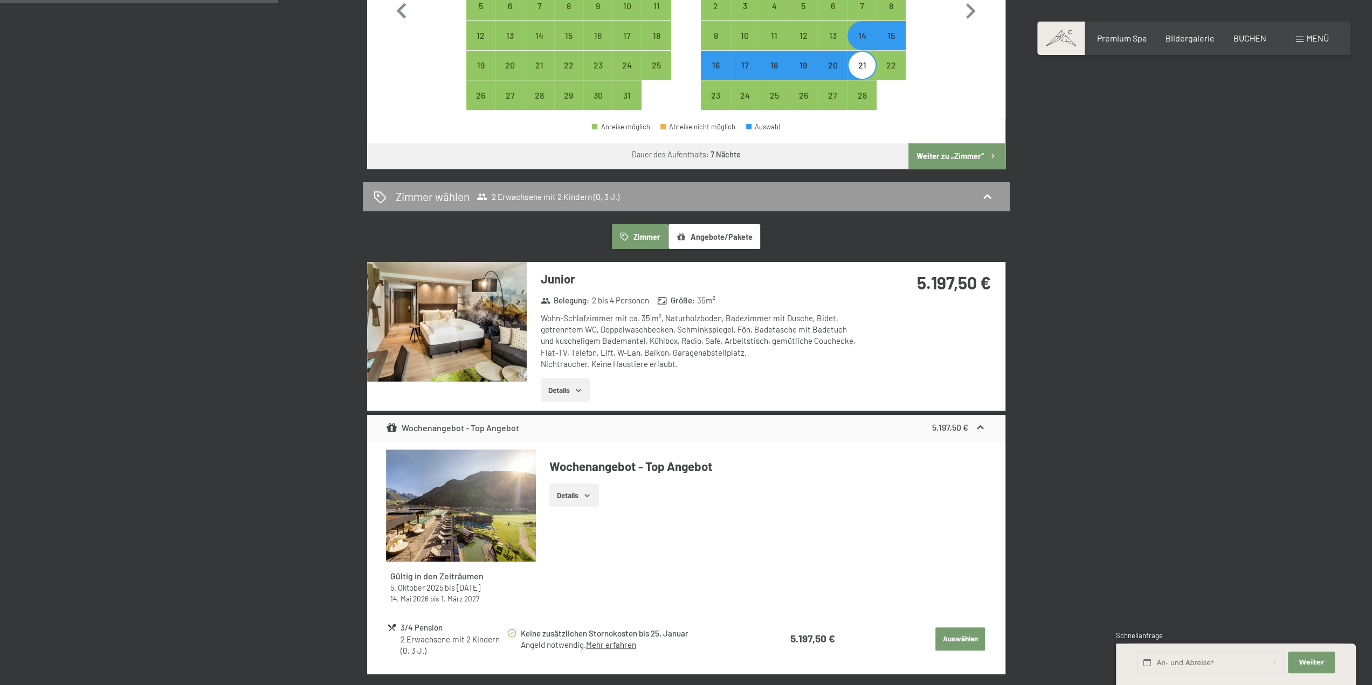
scroll to position [485, 0]
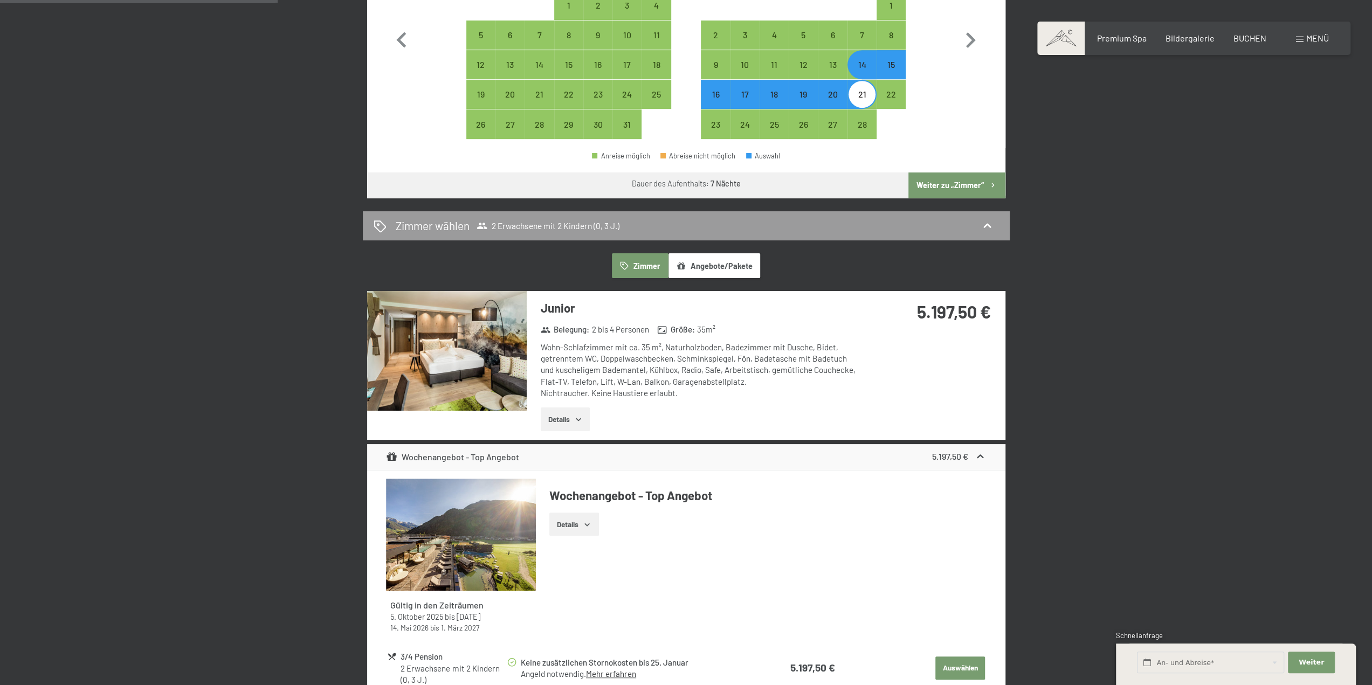
click at [727, 265] on button "Angebote/Pakete" at bounding box center [715, 265] width 92 height 25
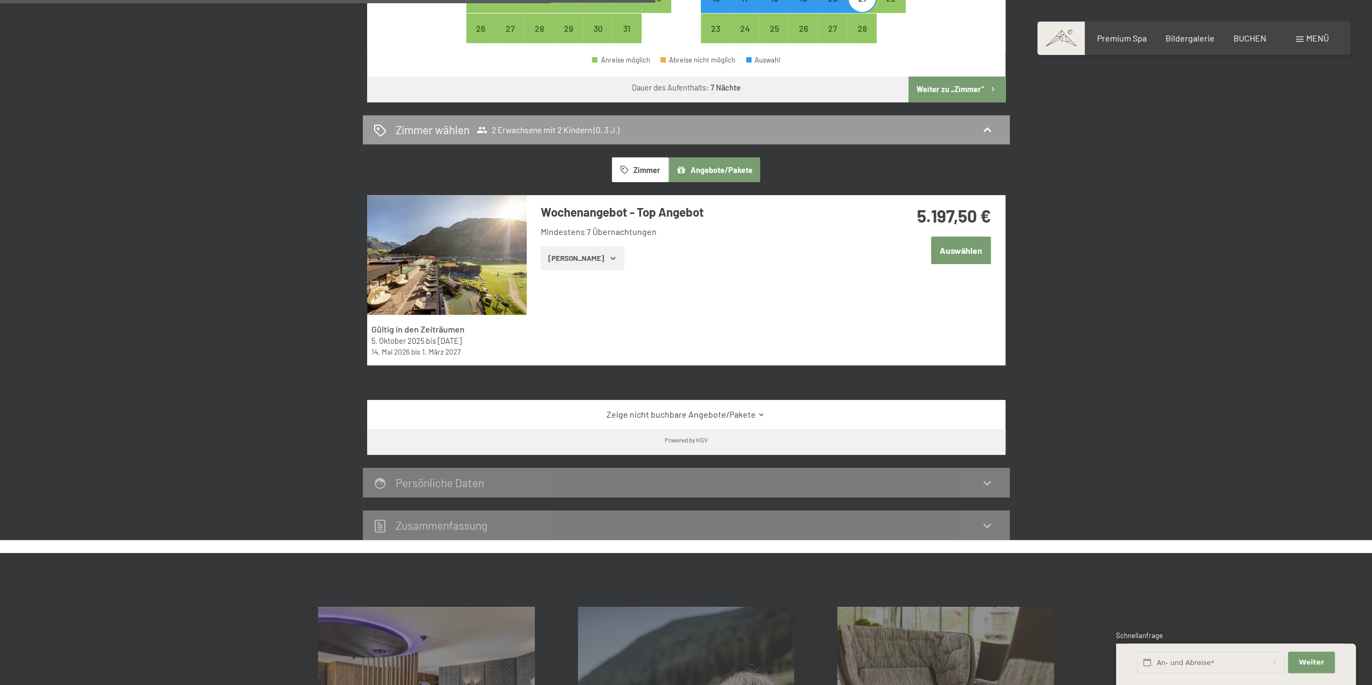
scroll to position [647, 0]
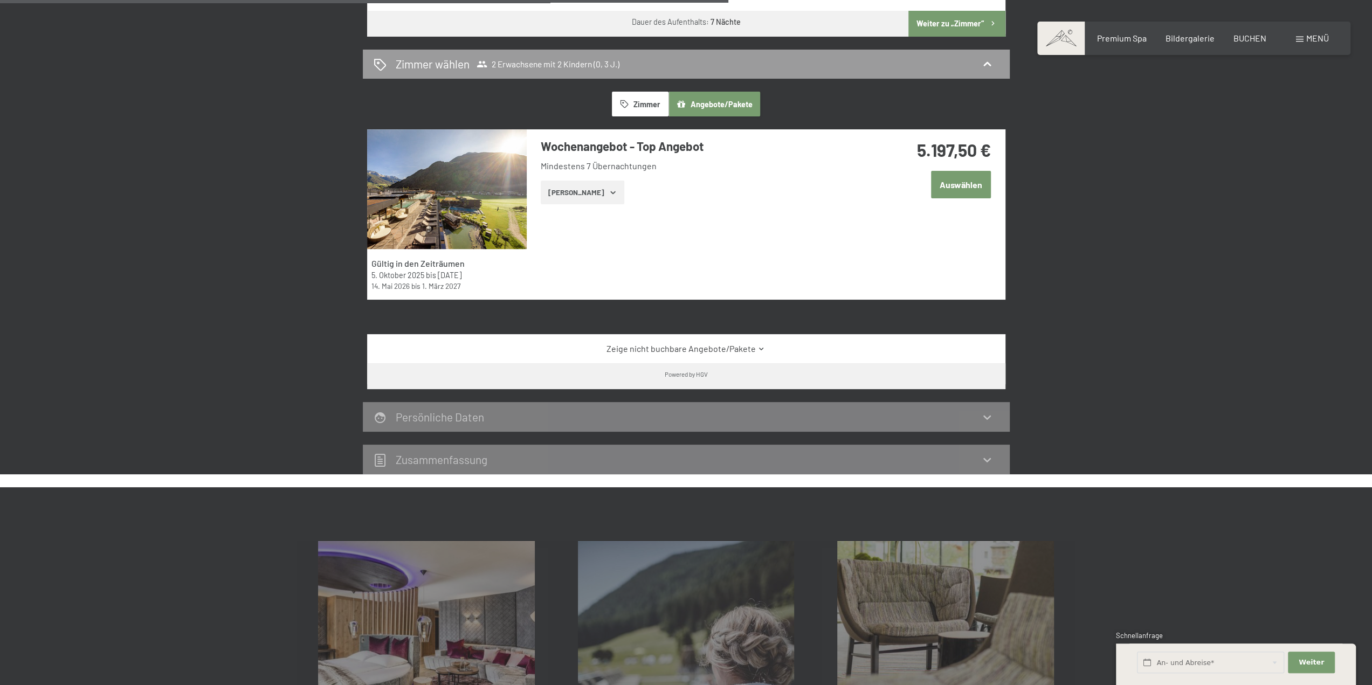
click at [609, 192] on icon "button" at bounding box center [613, 192] width 9 height 9
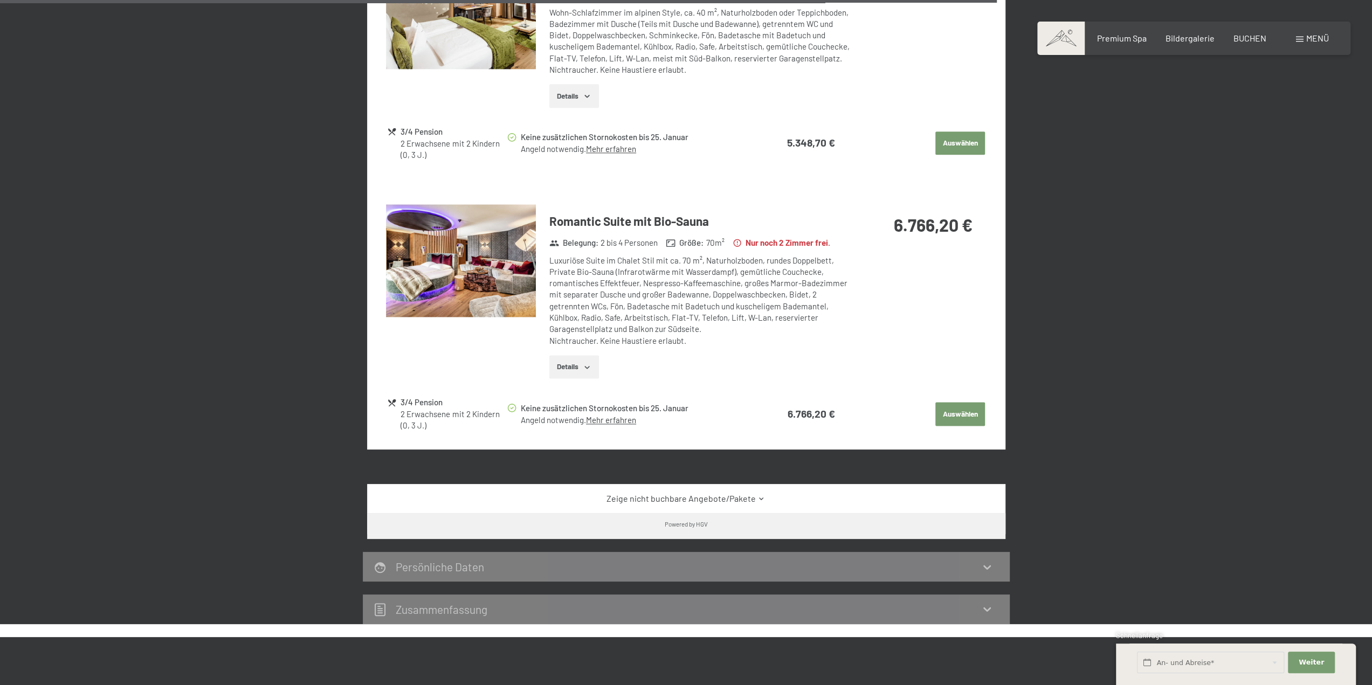
scroll to position [1456, 0]
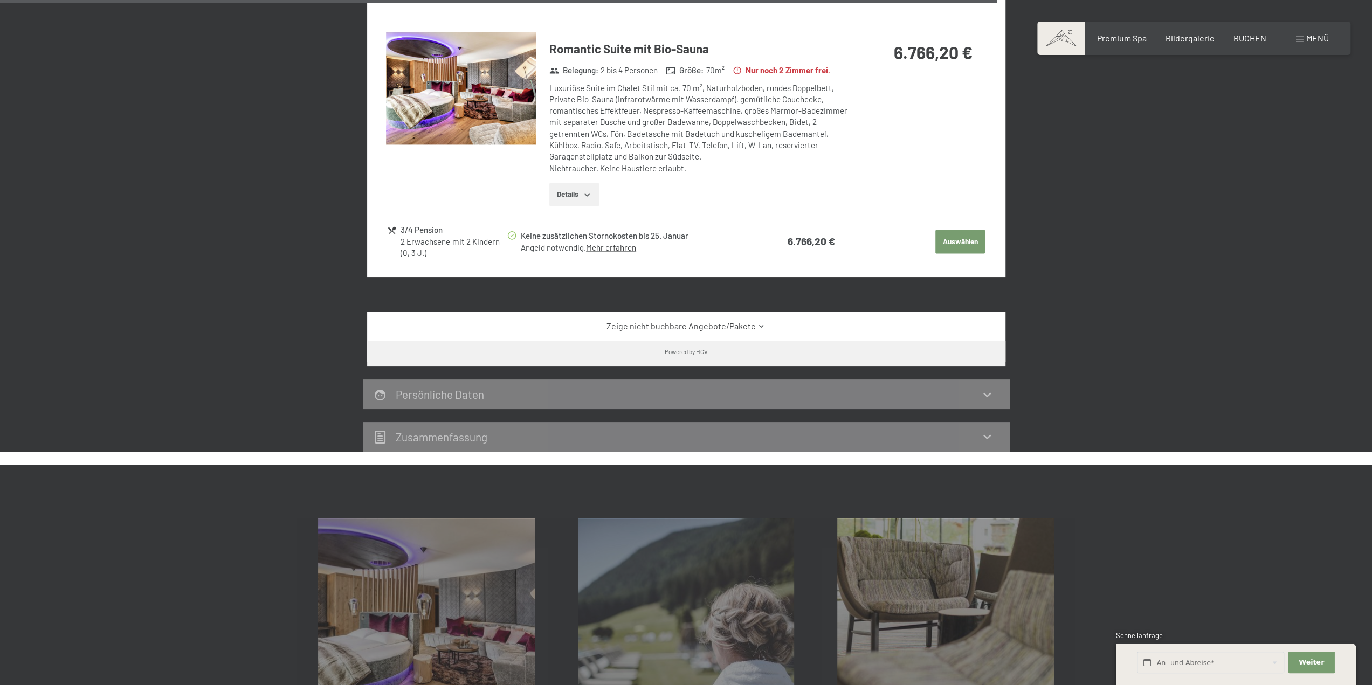
click at [715, 327] on link "Zeige nicht buchbare Angebote/Pakete" at bounding box center [686, 326] width 600 height 12
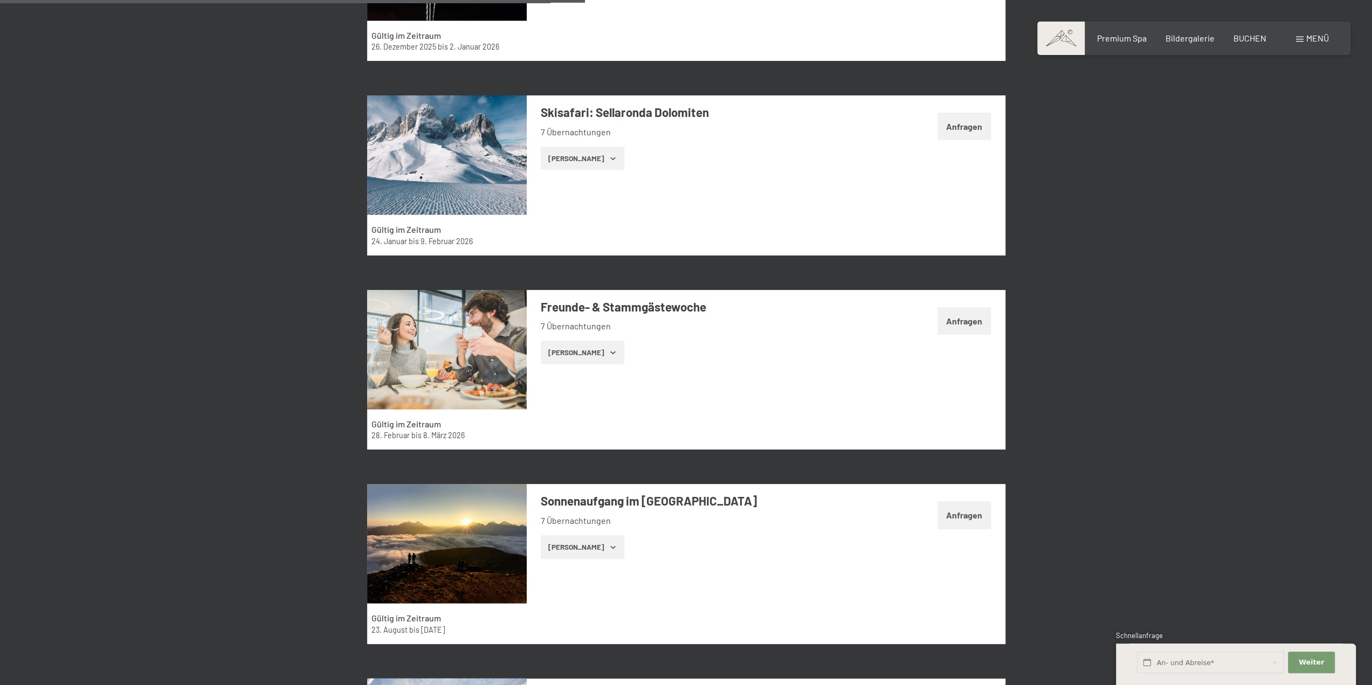
scroll to position [2103, 0]
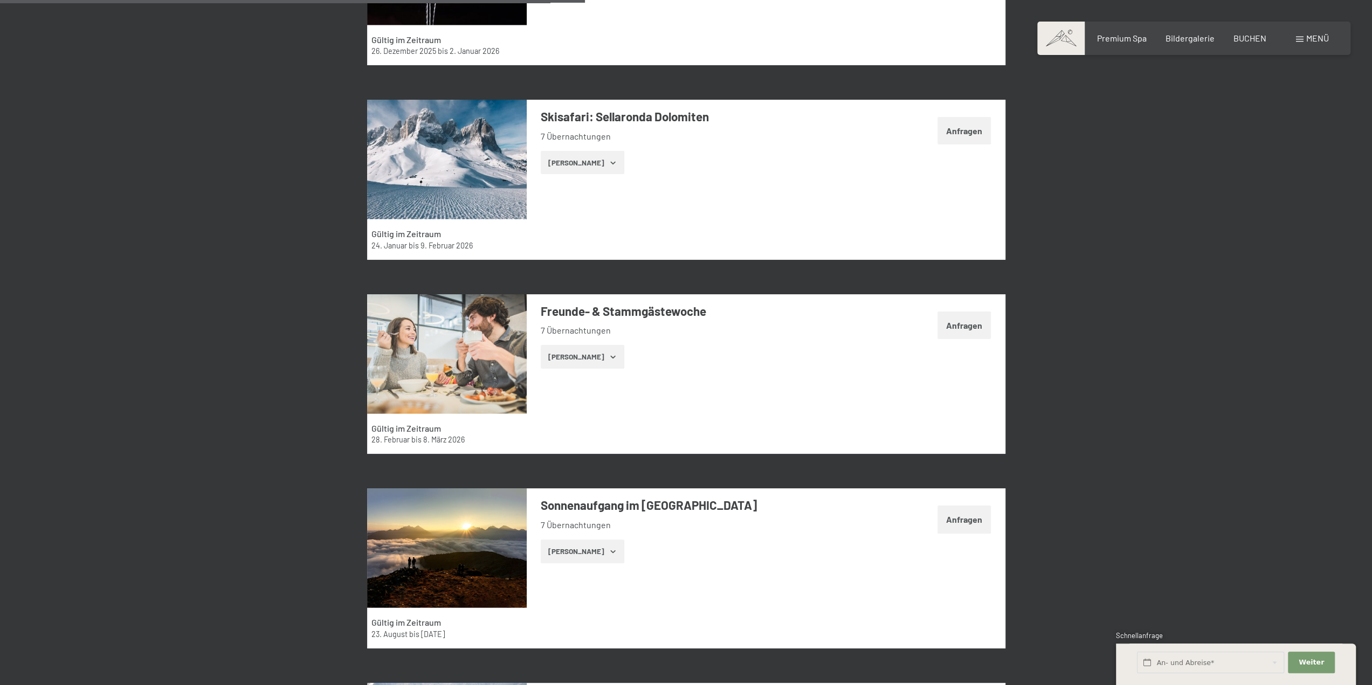
click at [575, 162] on button "[PERSON_NAME]" at bounding box center [583, 163] width 84 height 24
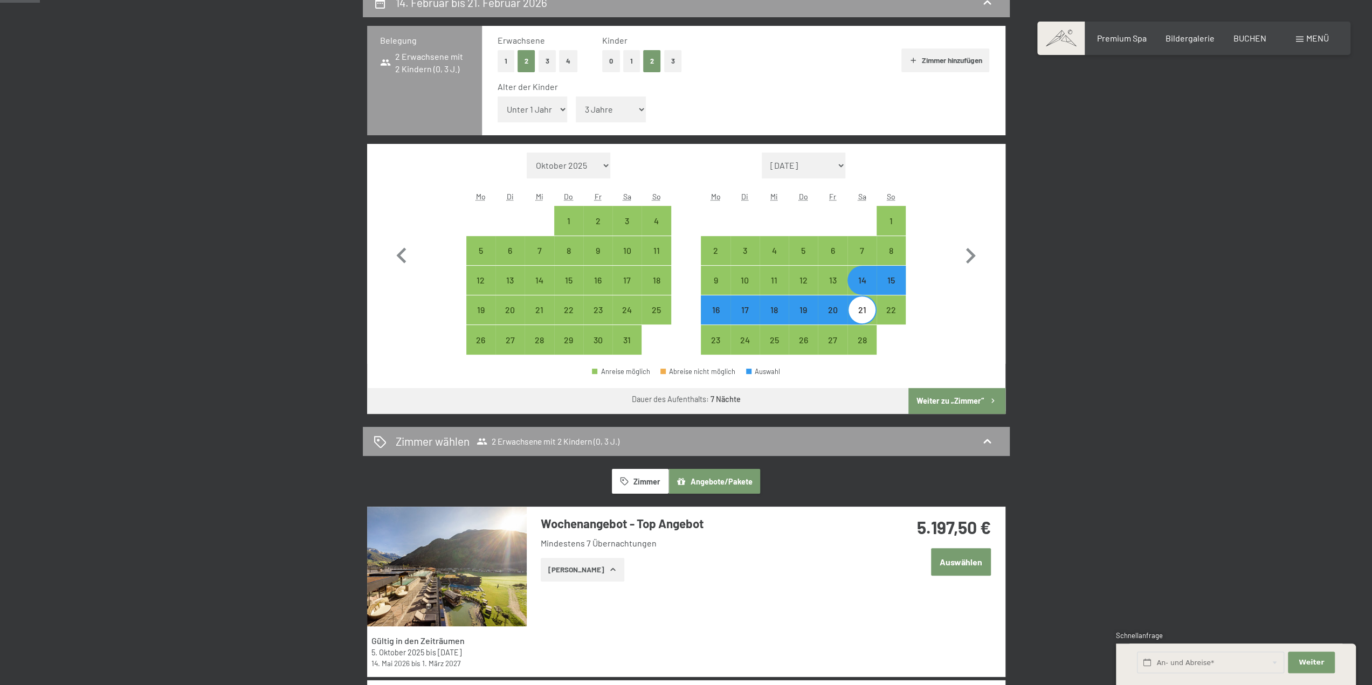
scroll to position [0, 0]
